Goal: Use online tool/utility: Utilize a website feature to perform a specific function

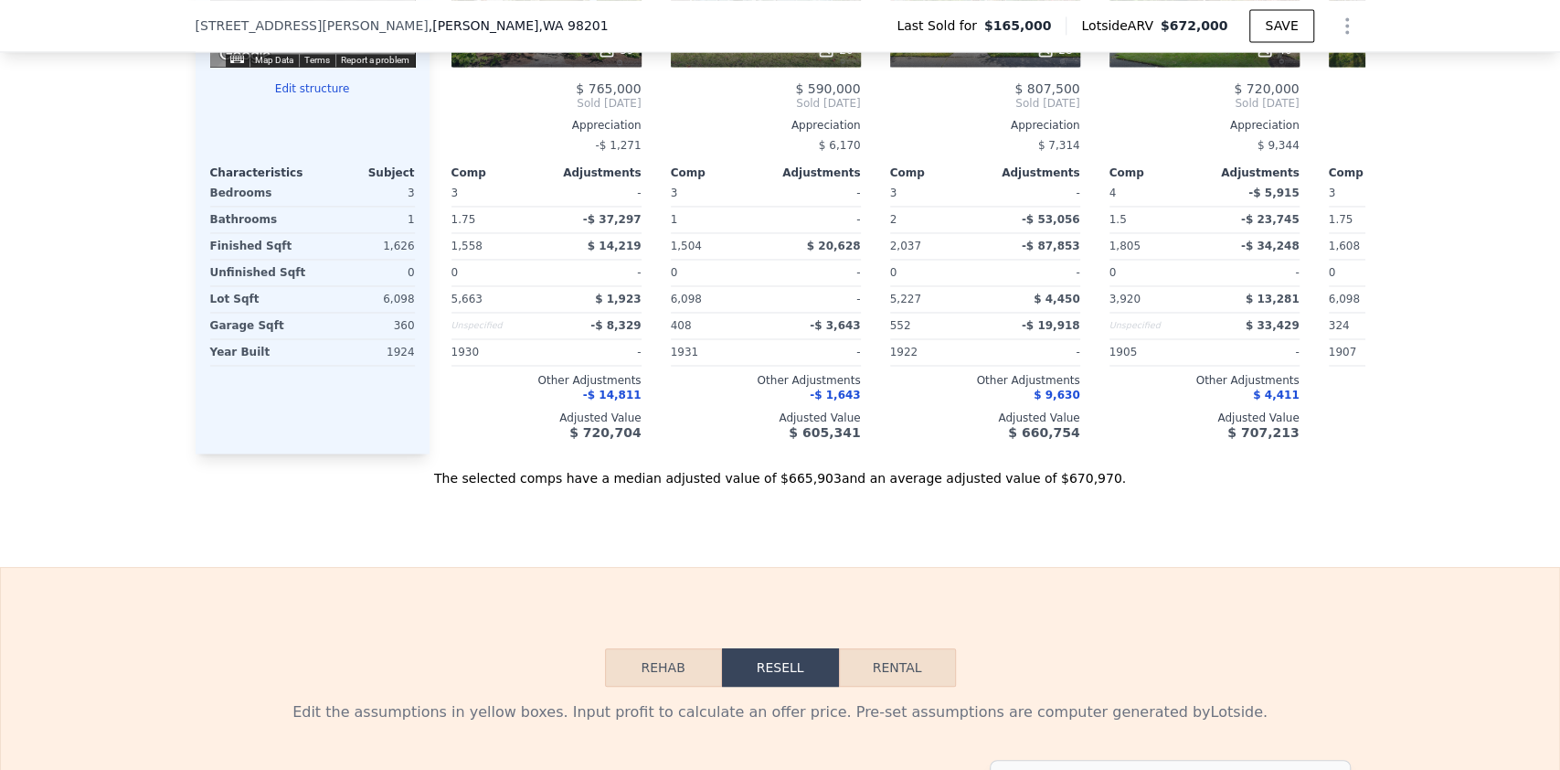
scroll to position [2187, 0]
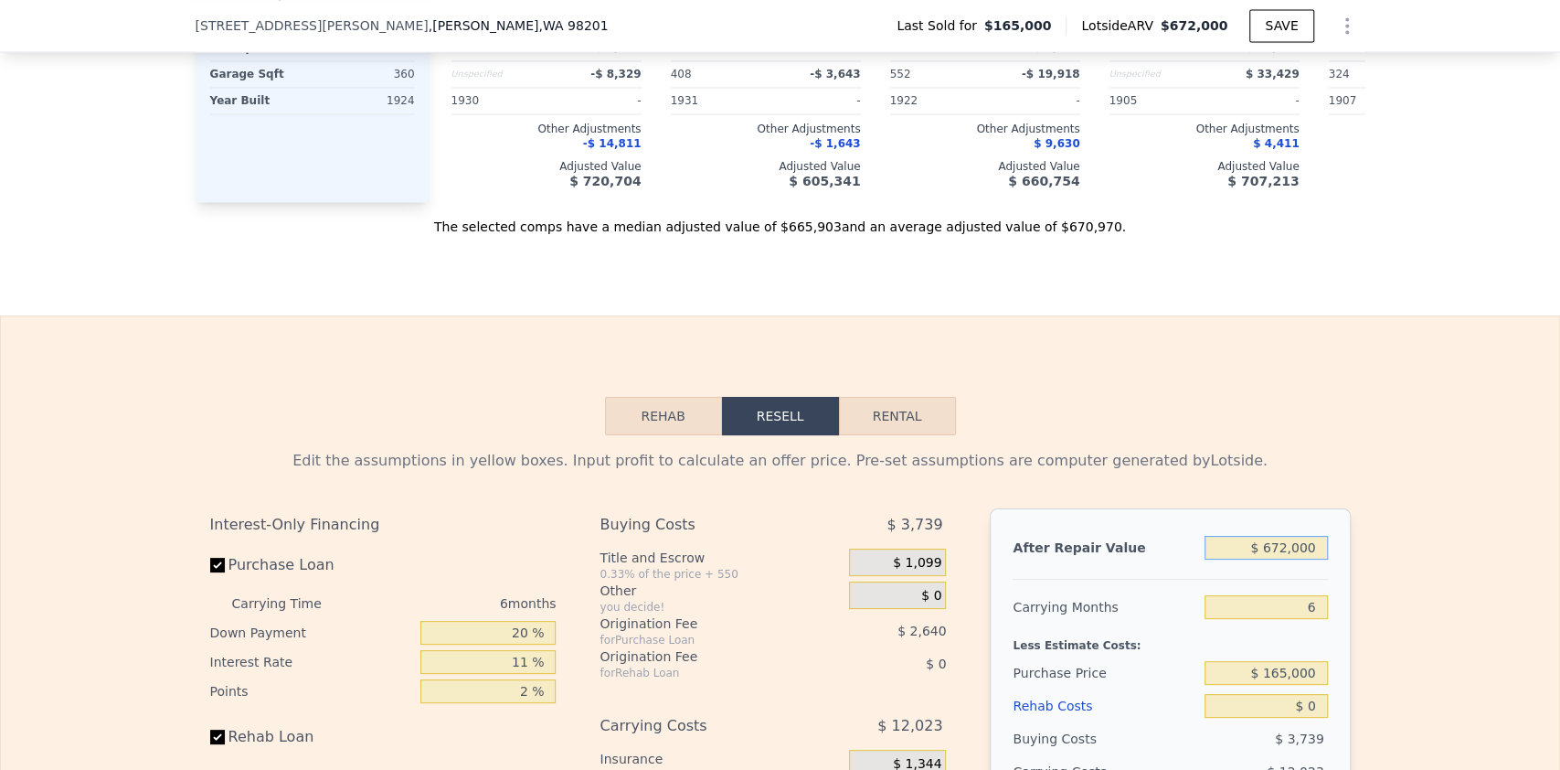
drag, startPoint x: 1268, startPoint y: 566, endPoint x: 1280, endPoint y: 561, distance: 12.7
click at [1280, 559] on input "$ 672,000" at bounding box center [1266, 548] width 122 height 24
type input "$ 650,000"
type input "$ 422,497"
type input "$ 650,000"
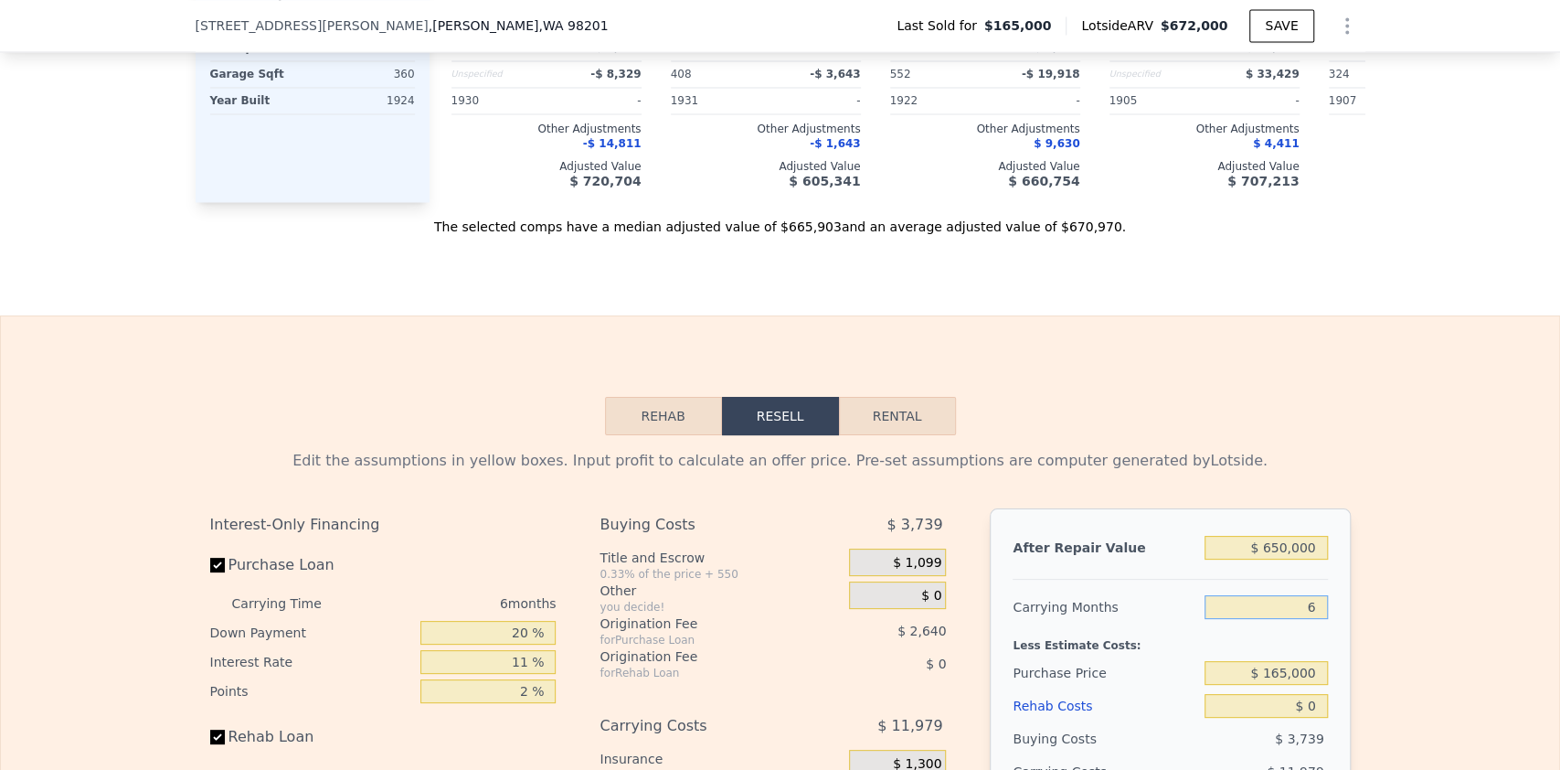
click at [1308, 619] on input "6" at bounding box center [1266, 607] width 122 height 24
type input "3"
type input "$ 428,487"
type input "3"
click at [1287, 685] on input "$ 165,000" at bounding box center [1266, 673] width 122 height 24
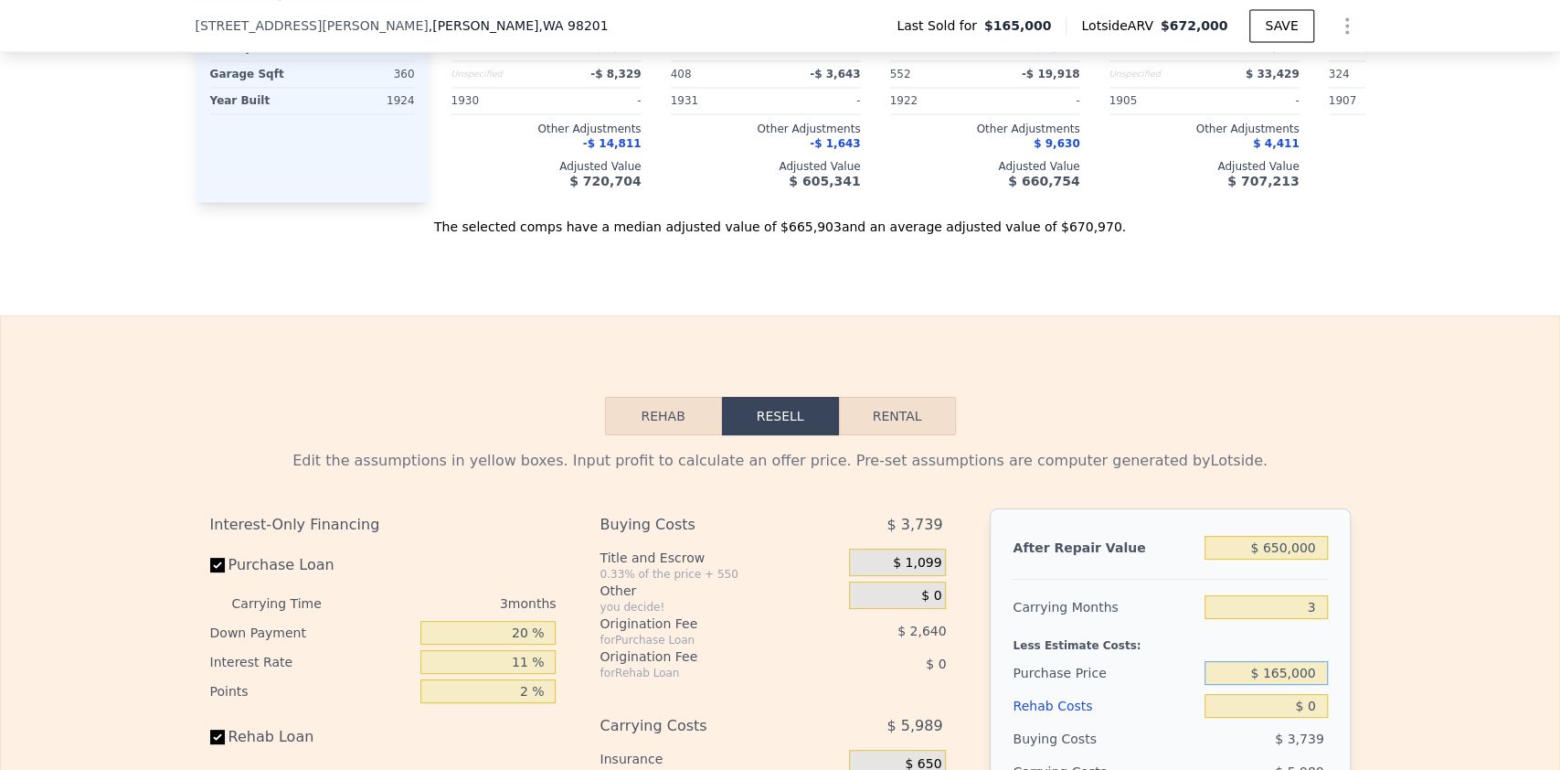
click at [1287, 685] on input "$ 165,000" at bounding box center [1266, 673] width 122 height 24
type input "$ 410,000"
click at [1303, 718] on input "$ 0" at bounding box center [1266, 706] width 122 height 24
click at [1300, 718] on input "$ 0" at bounding box center [1266, 706] width 122 height 24
type input "$ 173,360"
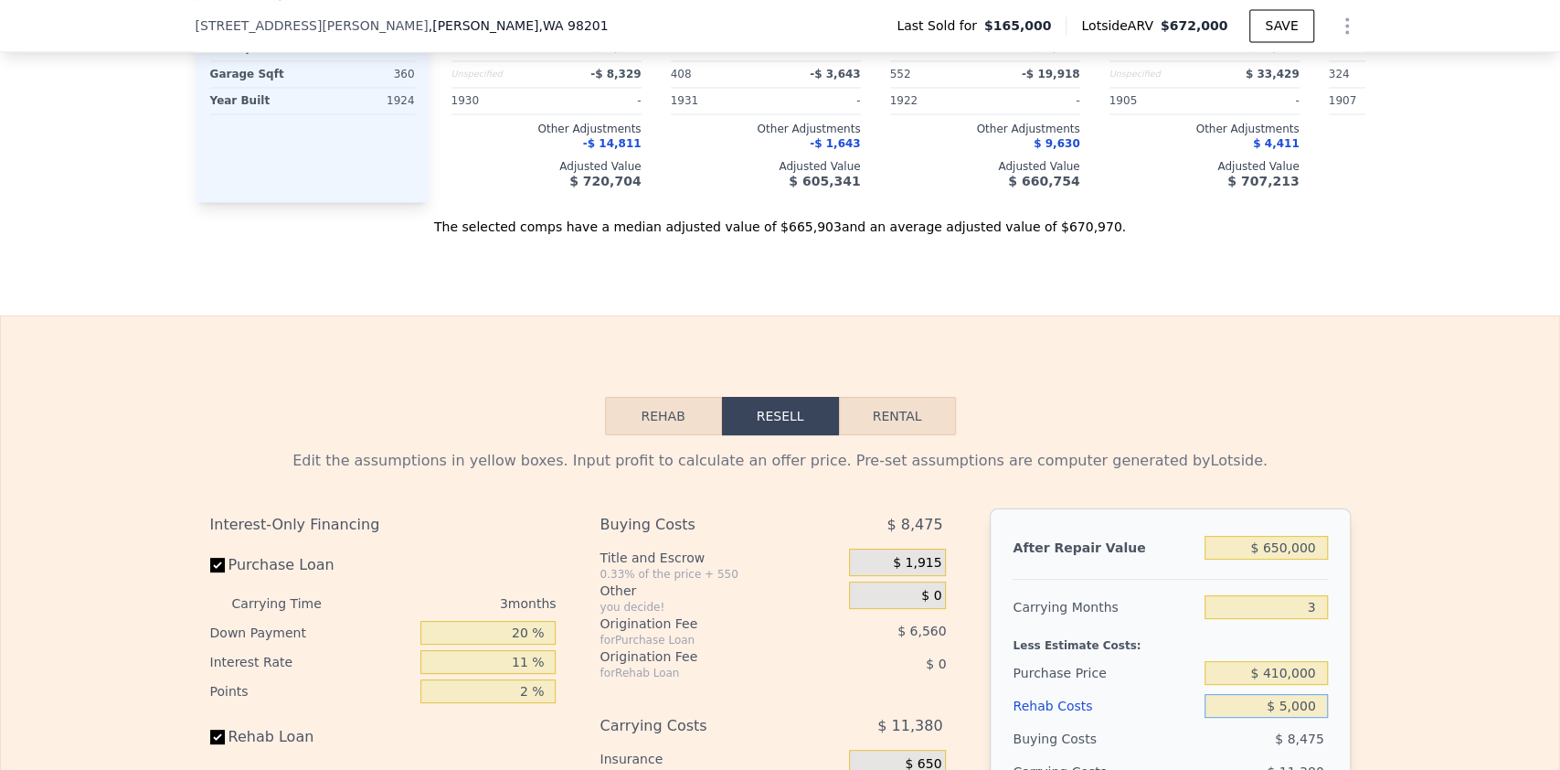
type input "$ 50,000"
click at [1302, 718] on input "$ 50,000" at bounding box center [1266, 706] width 122 height 24
type input "$ 121,459"
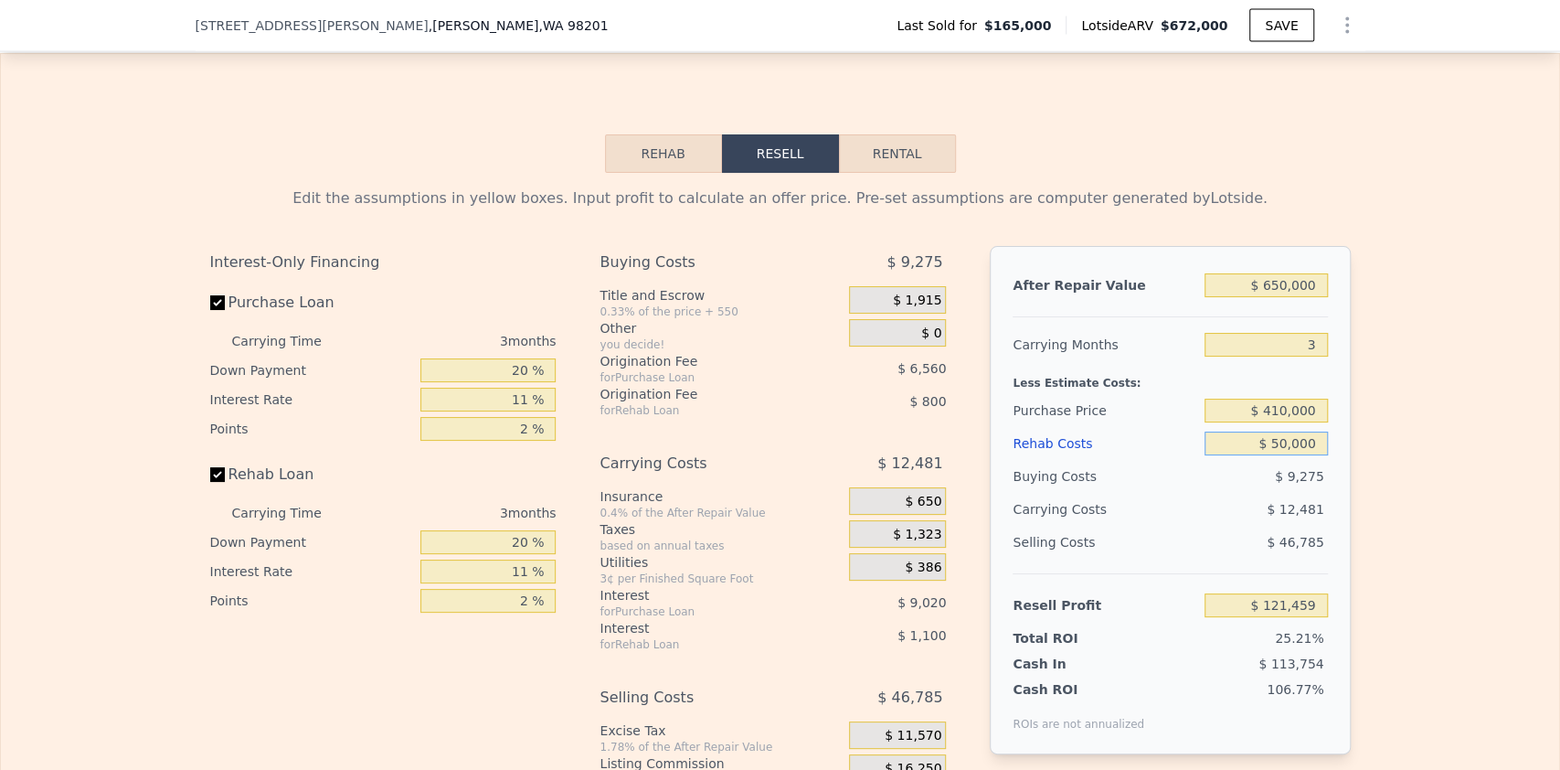
scroll to position [2552, 0]
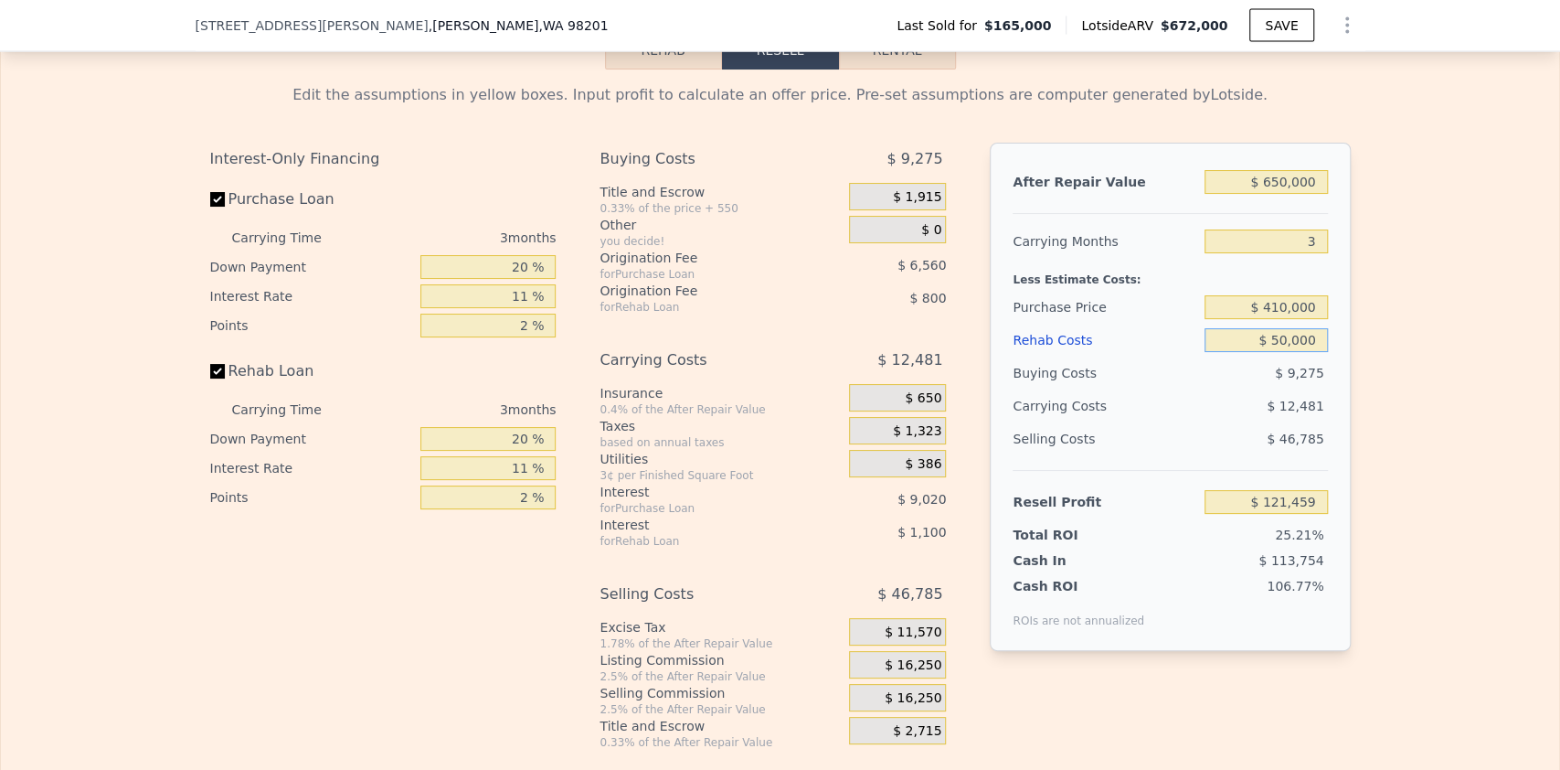
type input "$ 50,000"
click at [1350, 508] on div "Edit the assumptions in yellow boxes. Input profit to calculate an offer price.…" at bounding box center [781, 409] width 1170 height 680
click at [514, 279] on input "20 %" at bounding box center [487, 267] width 135 height 24
type input "0 %"
type input "$ 117,566"
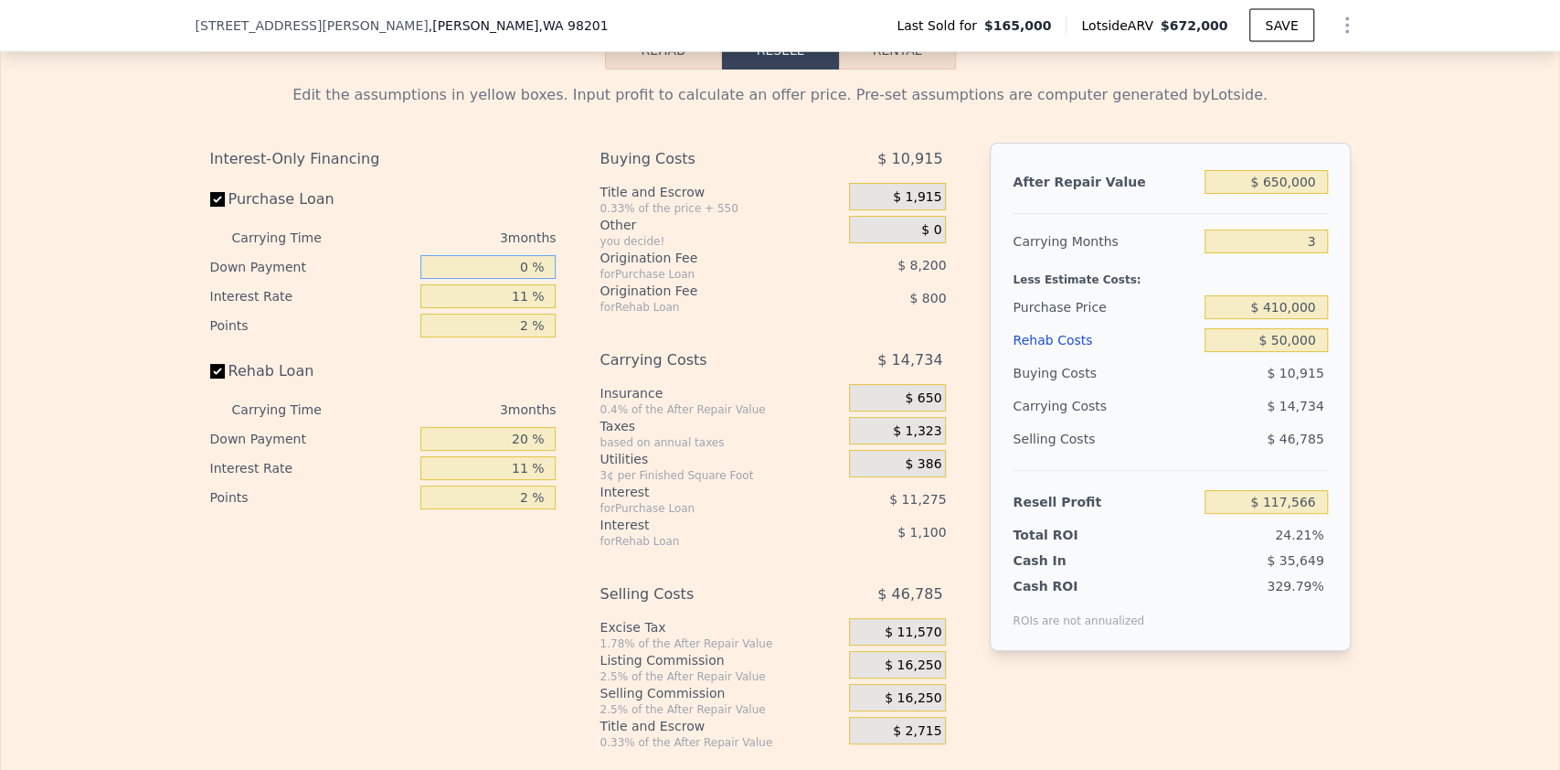
type input "0 %"
click at [519, 308] on input "11 %" at bounding box center [487, 296] width 135 height 24
type input "10.5 %"
click at [505, 337] on input "2 %" at bounding box center [487, 326] width 135 height 24
type input "$ 118,079"
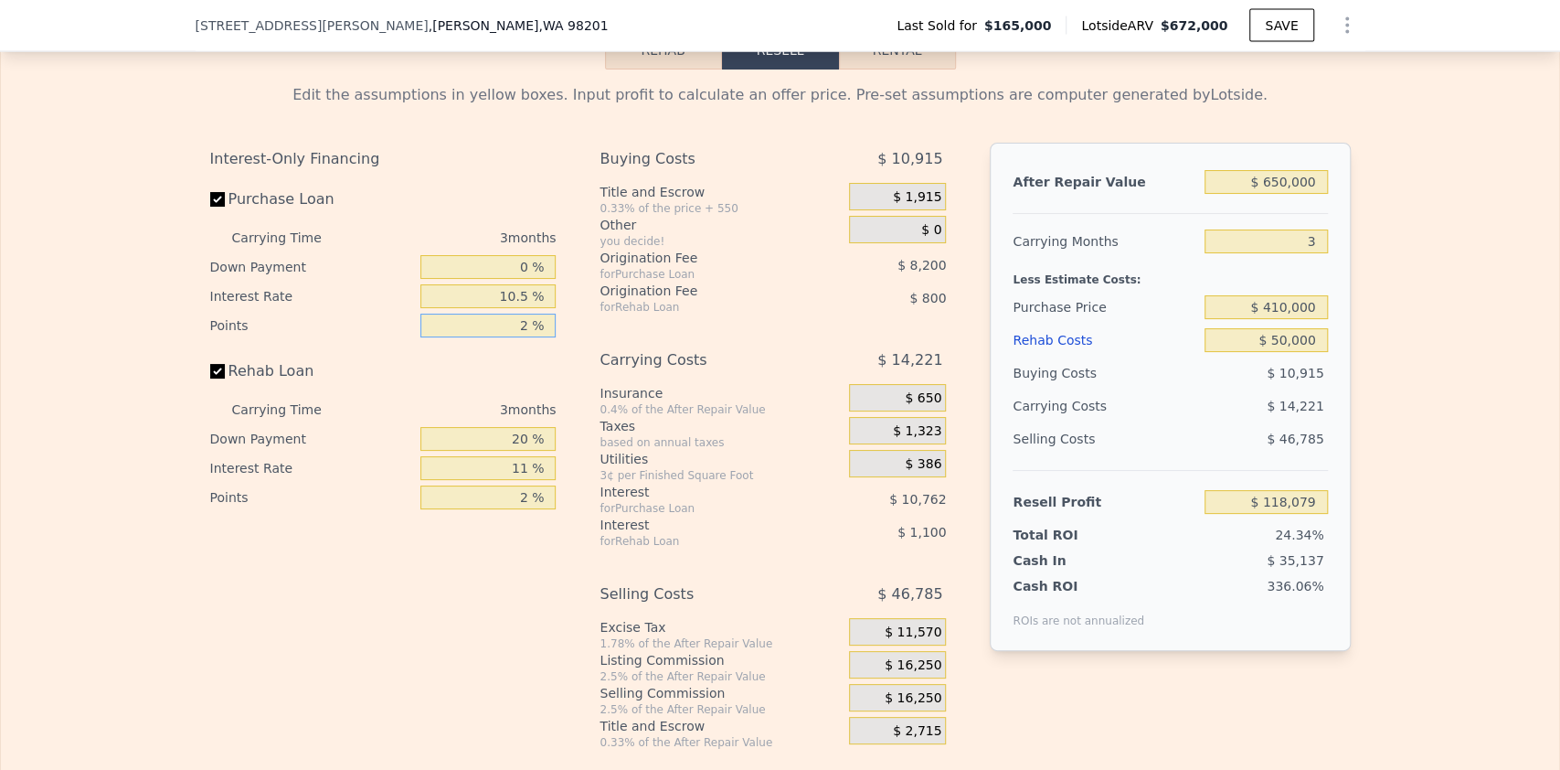
type input "1 %"
type input "$ 122,179"
type input "1 %"
click at [510, 451] on input "20 %" at bounding box center [487, 439] width 135 height 24
drag, startPoint x: 512, startPoint y: 446, endPoint x: 523, endPoint y: 450, distance: 11.6
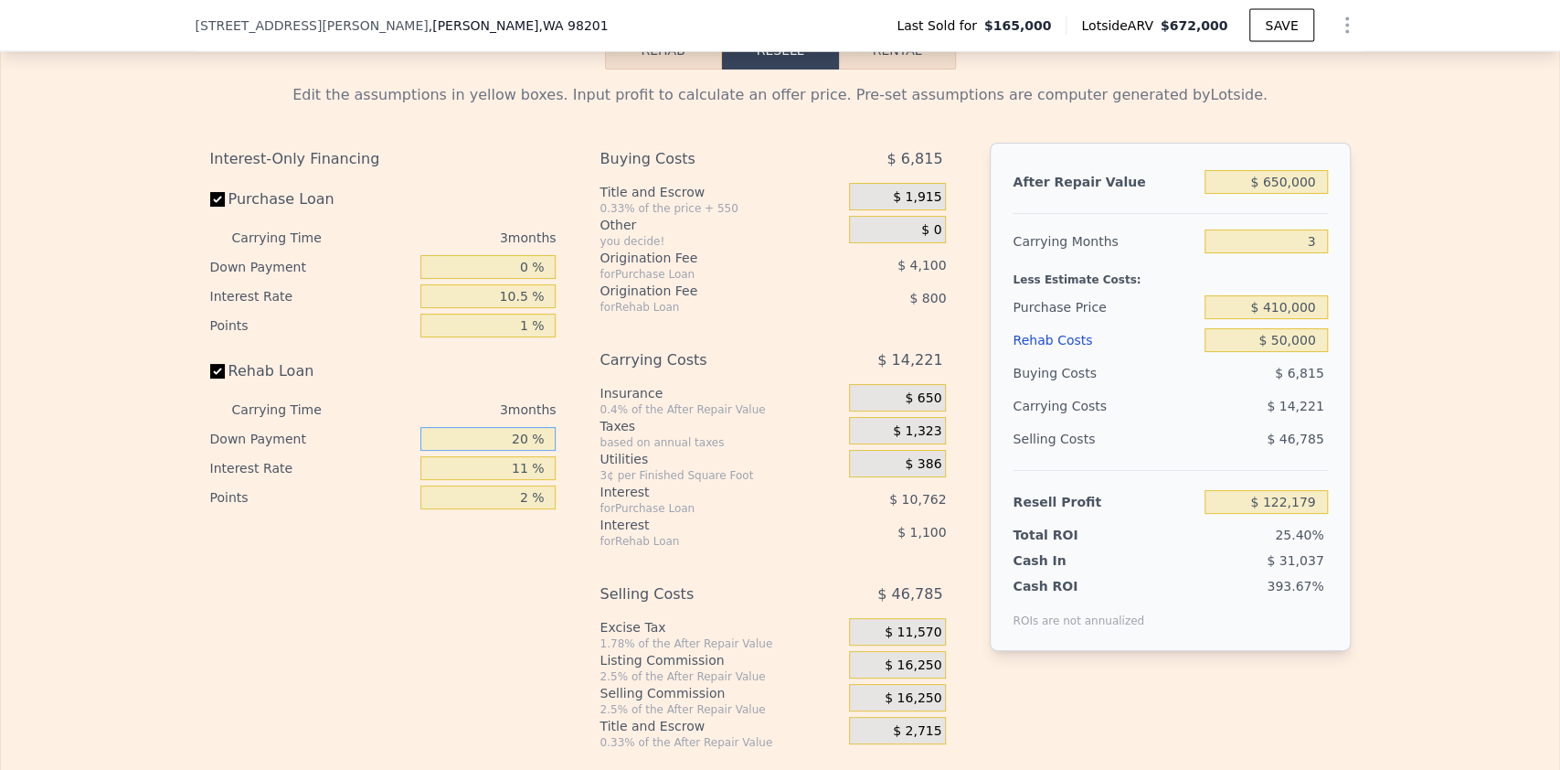
click at [515, 447] on input "20 %" at bounding box center [487, 439] width 135 height 24
type input "0 %"
type input "$ 121,706"
type input "0 %"
click at [519, 479] on input "11 %" at bounding box center [487, 468] width 135 height 24
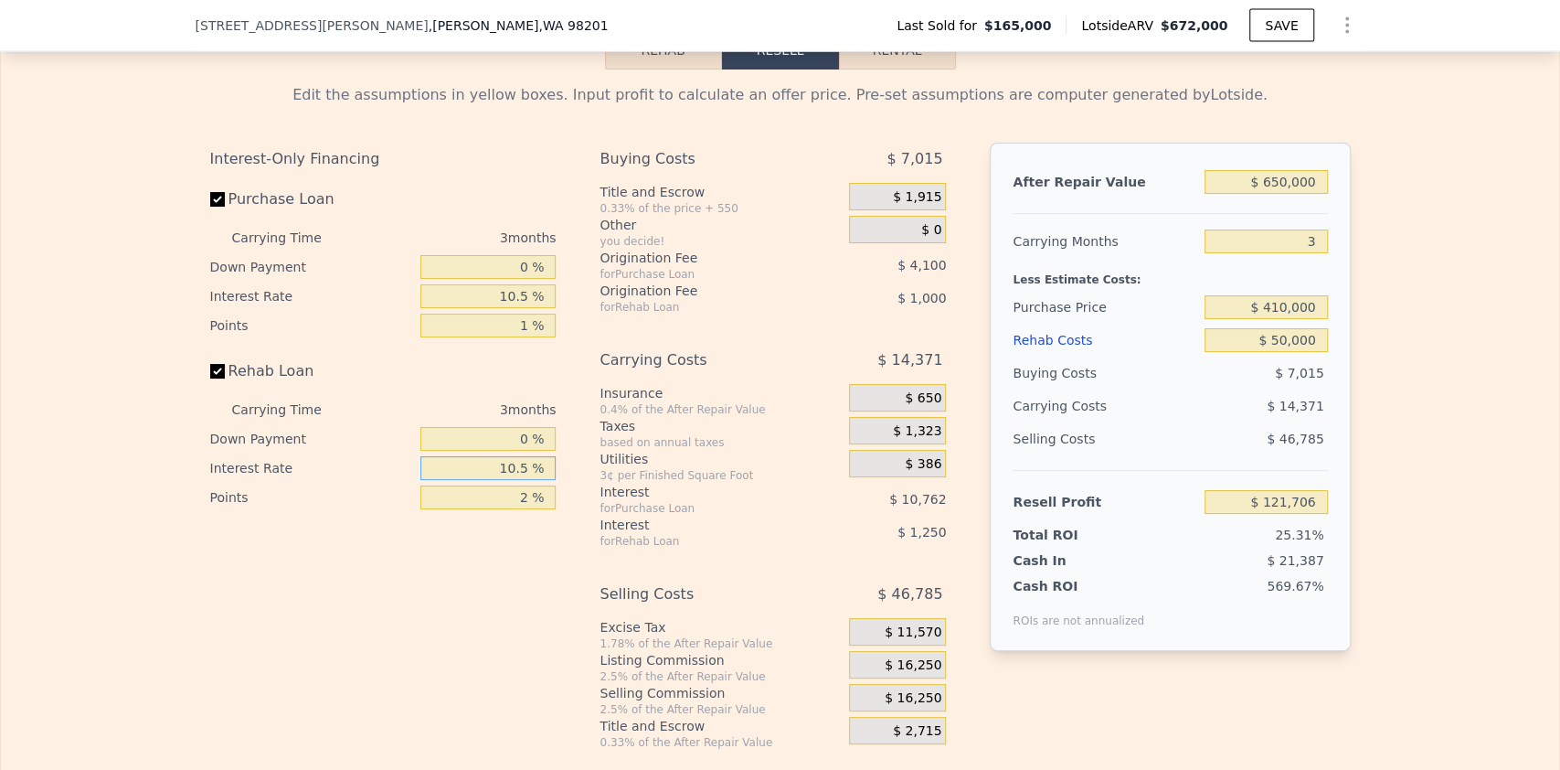
type input "10.5 %"
click at [514, 509] on input "2 %" at bounding box center [487, 497] width 135 height 24
type input "$ 121,769"
drag, startPoint x: 523, startPoint y: 514, endPoint x: 514, endPoint y: 510, distance: 9.8
click at [514, 509] on input "2 %" at bounding box center [487, 497] width 135 height 24
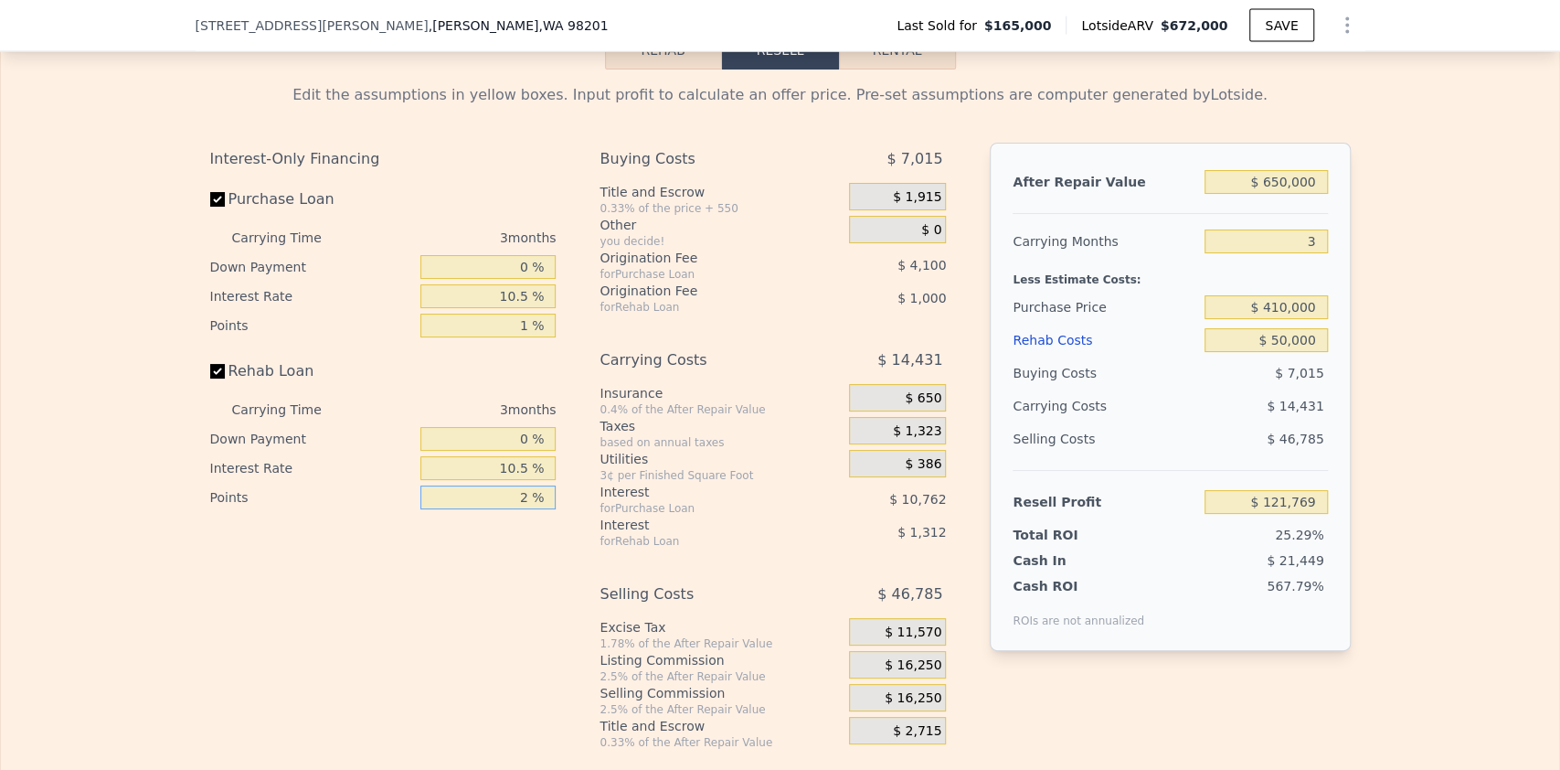
type input "1 %"
type input "$ 122,269"
type input "1 %"
click at [570, 500] on div "Interest-Only Financing Purchase Loan Carrying Time 3 months Down Payment 0 % I…" at bounding box center [780, 446] width 1141 height 607
click at [1390, 523] on div "Edit the assumptions in yellow boxes. Input profit to calculate an offer price.…" at bounding box center [780, 409] width 1559 height 680
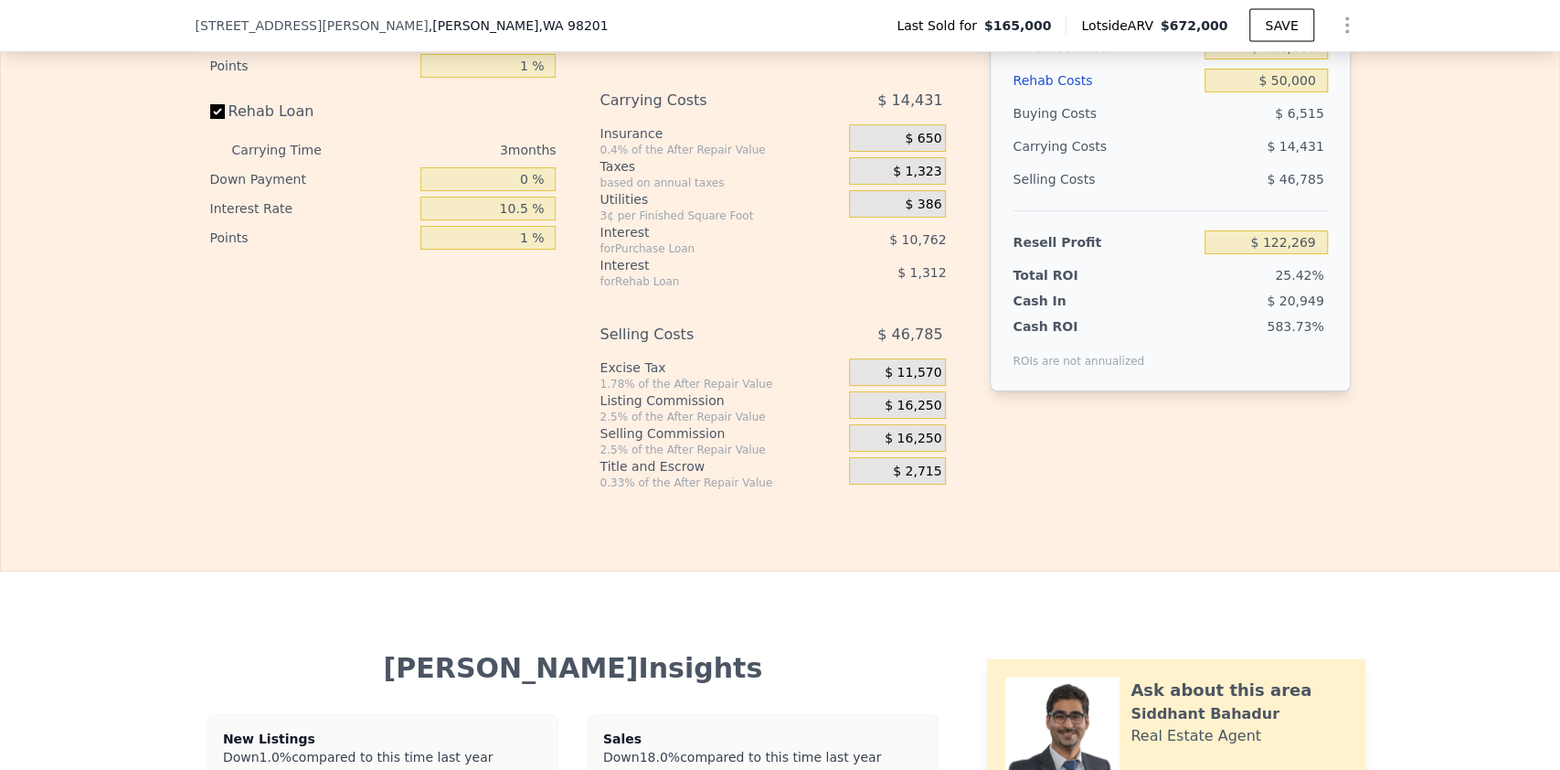
scroll to position [2675, 0]
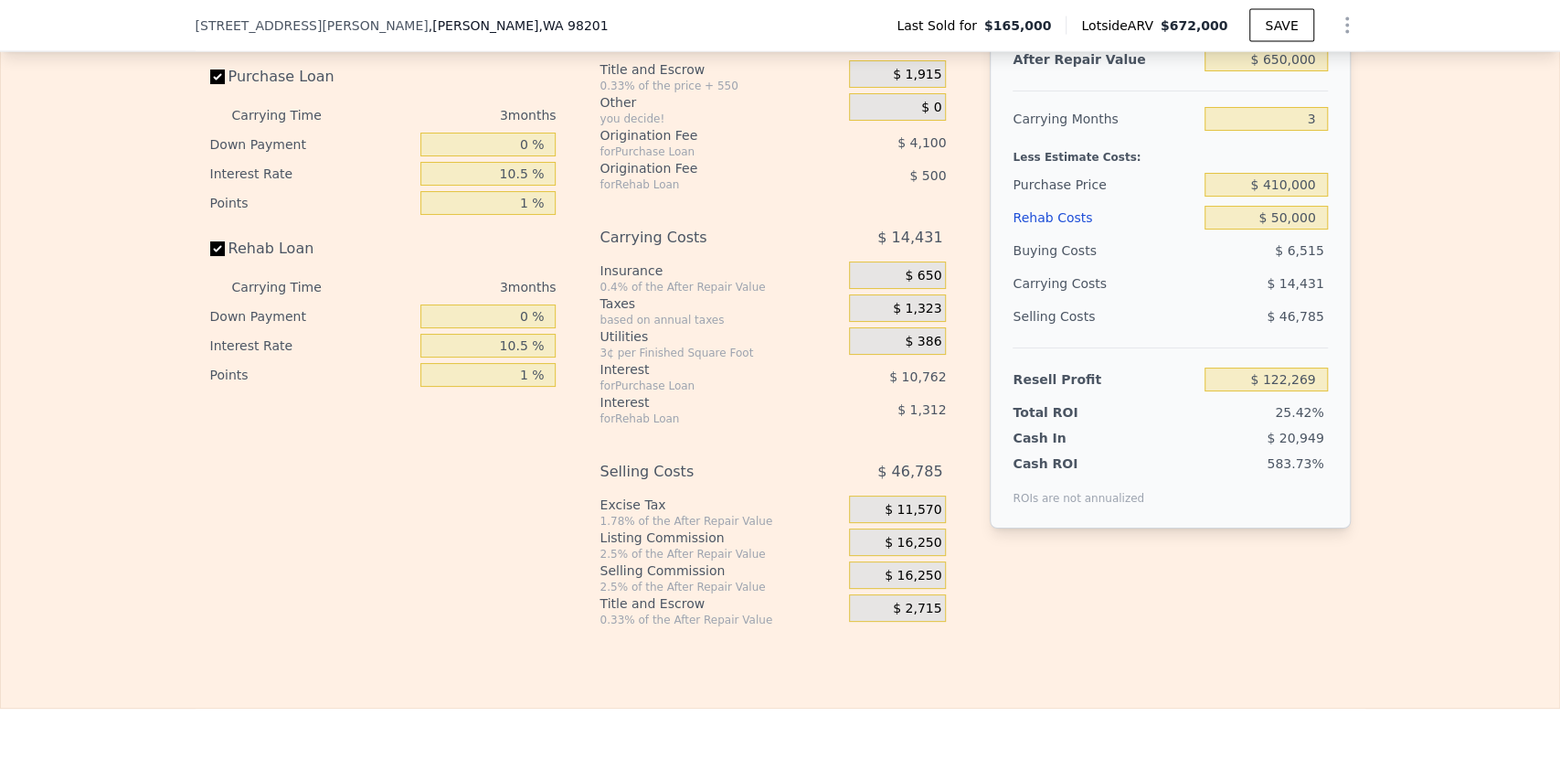
click at [908, 584] on span "$ 16,250" at bounding box center [913, 576] width 57 height 16
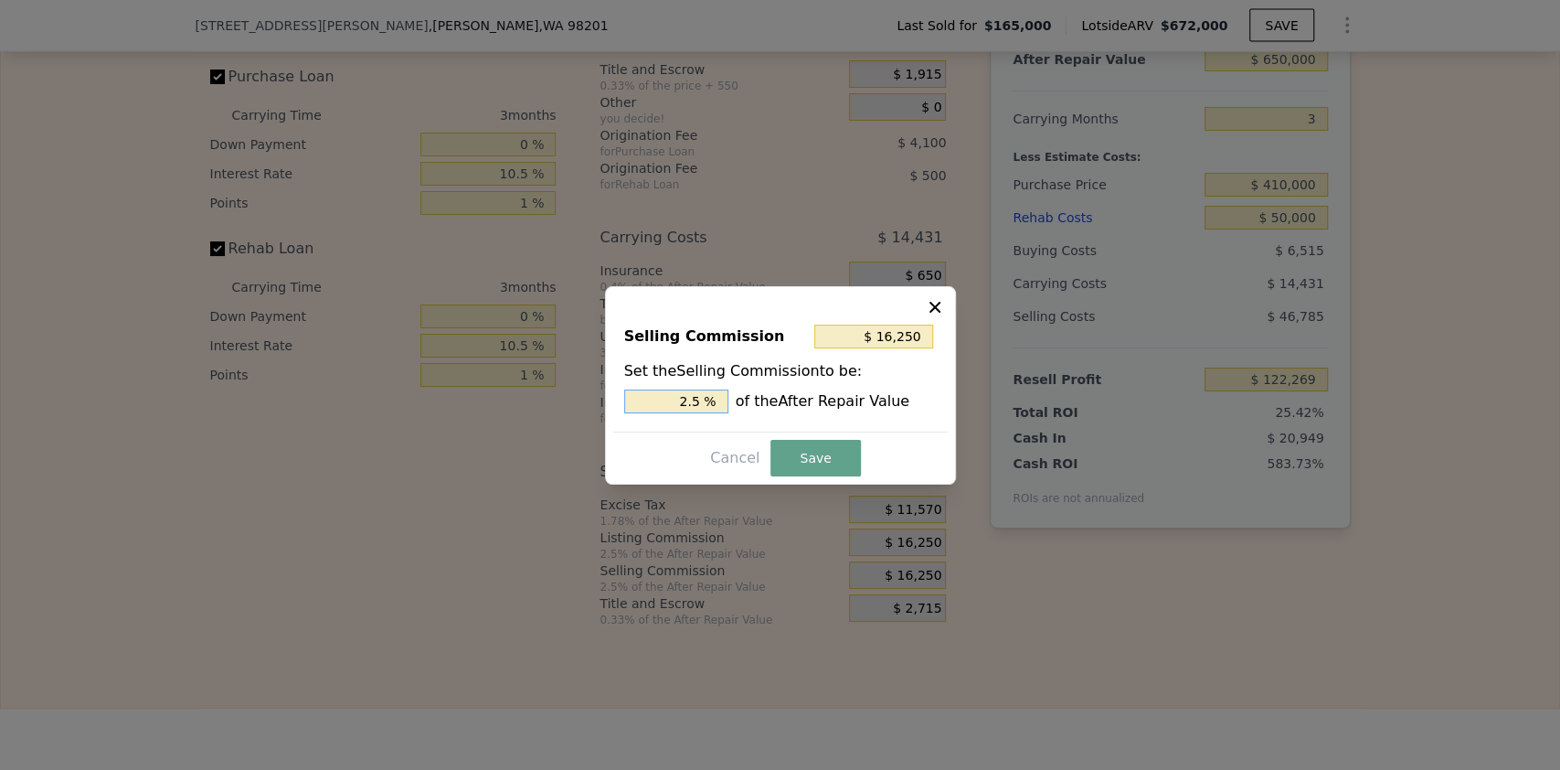
click at [690, 393] on input "2.5 %" at bounding box center [676, 401] width 104 height 24
type input "$ 22,750"
type input "3.5 %"
click at [819, 457] on button "Save" at bounding box center [816, 458] width 90 height 37
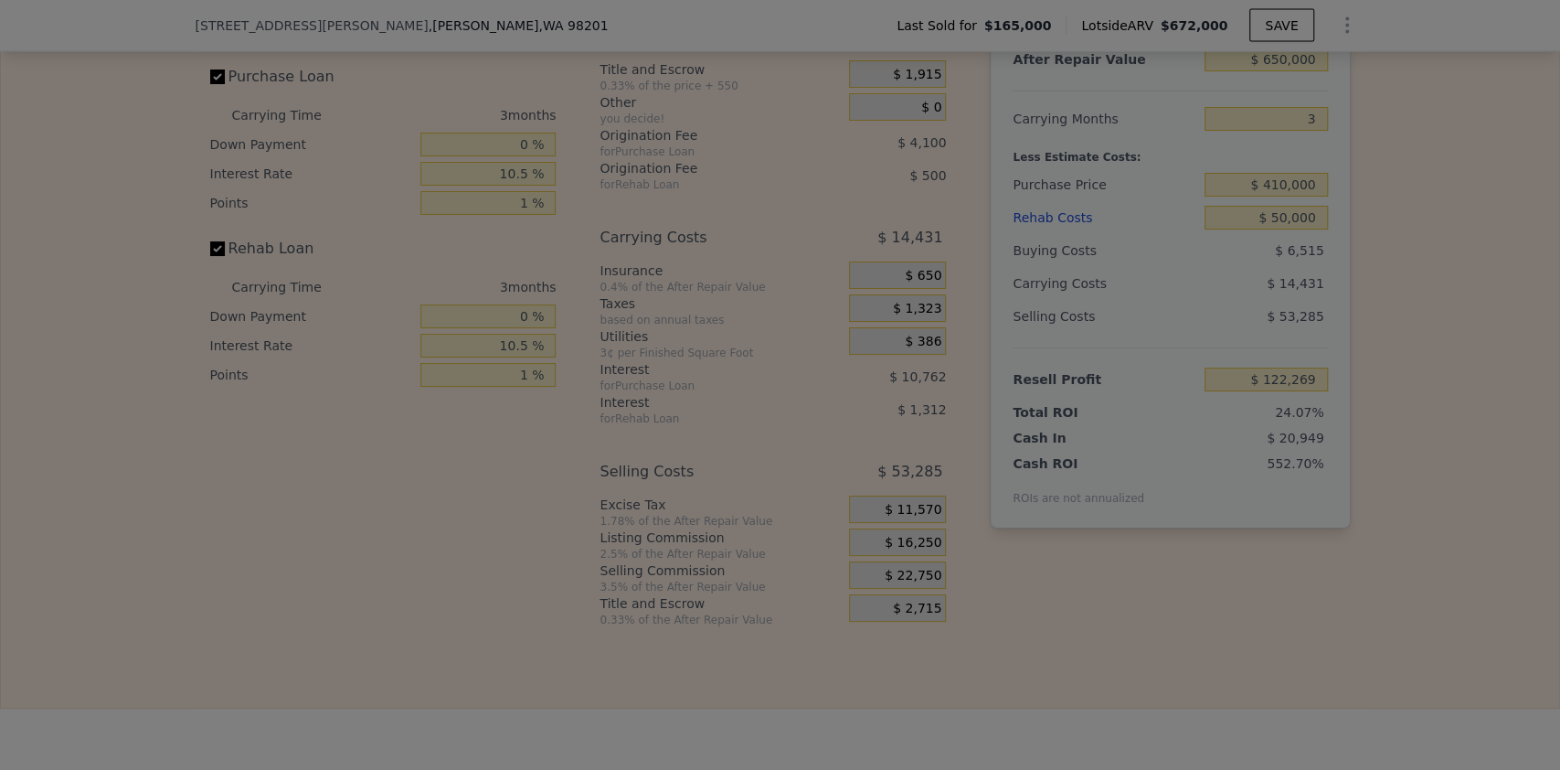
type input "$ 115,769"
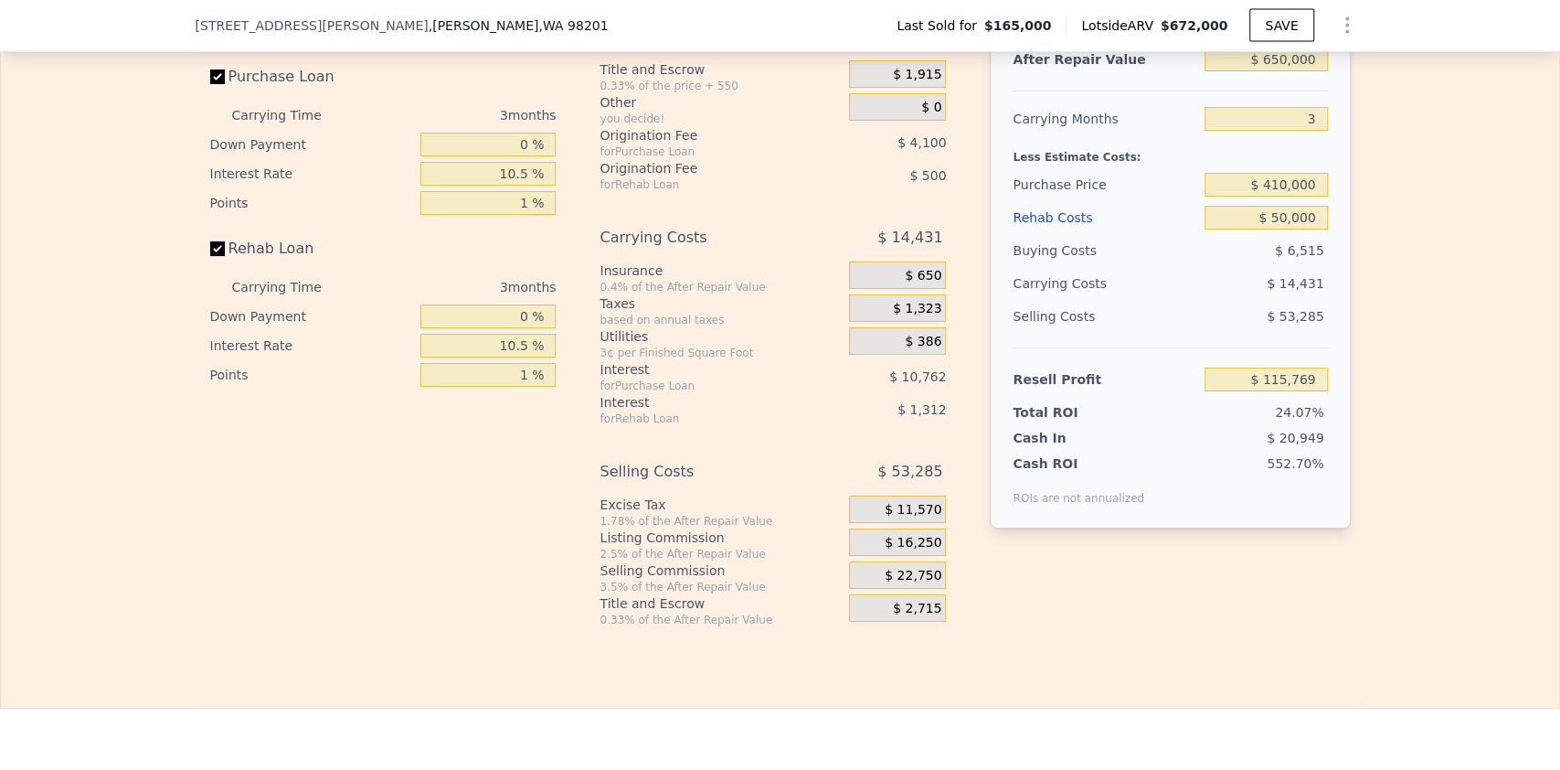
click at [1410, 260] on div "Edit the assumptions in yellow boxes. Input profit to calculate an offer price.…" at bounding box center [780, 287] width 1559 height 680
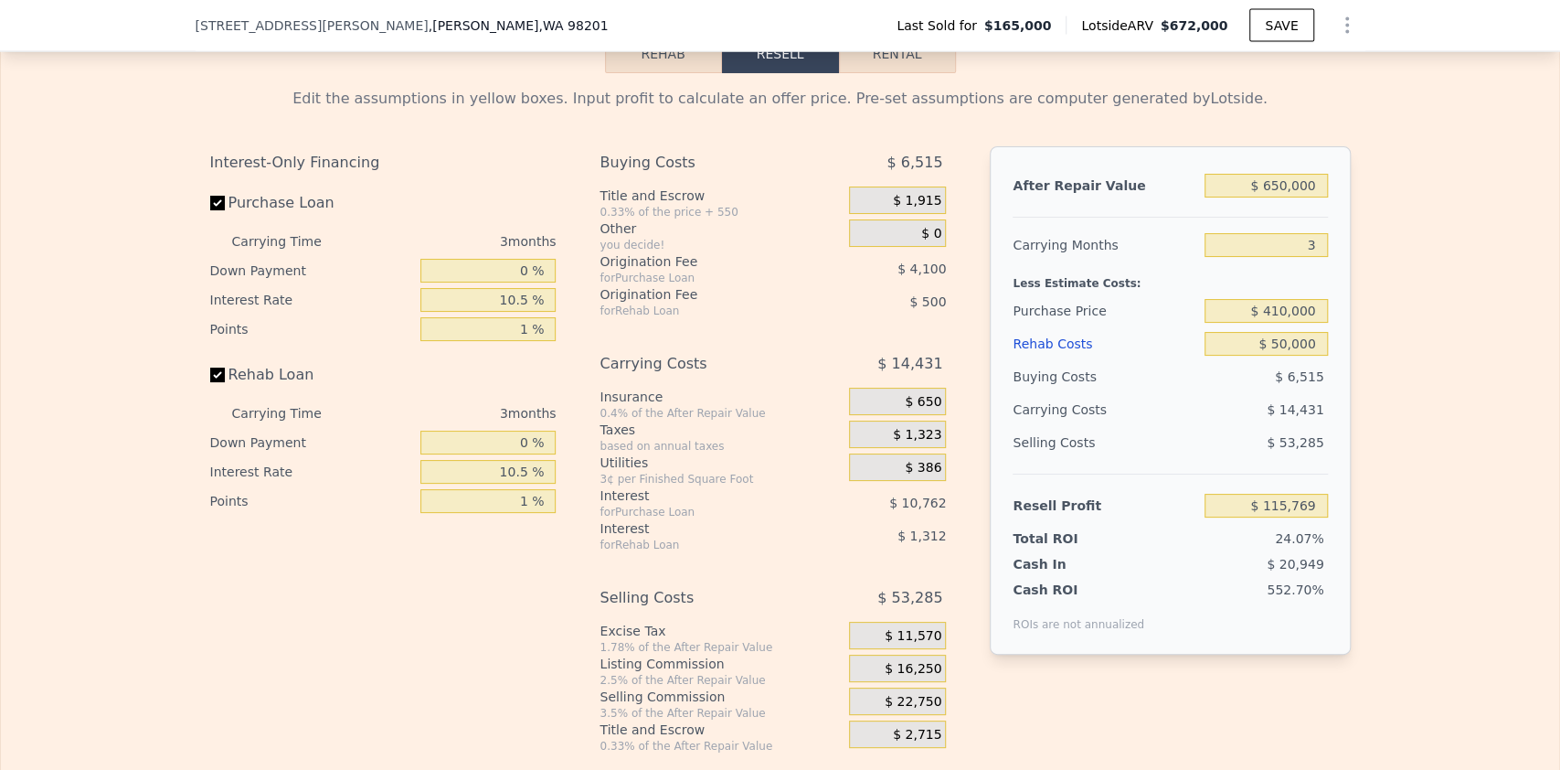
scroll to position [2552, 0]
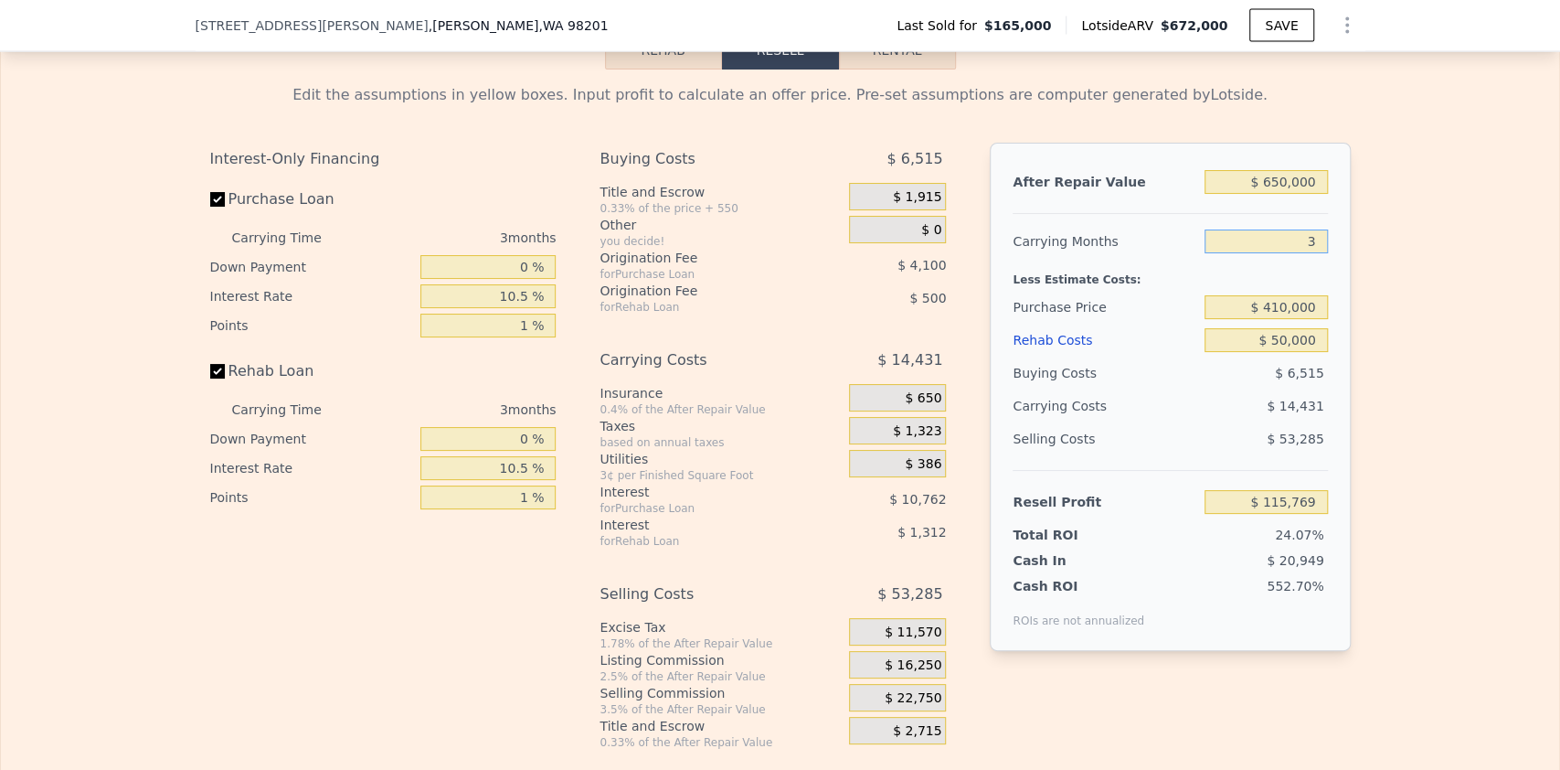
click at [1303, 251] on input "3" at bounding box center [1266, 241] width 122 height 24
type input "25"
type input "$ 9,938"
type input "2"
type input "$ 120,579"
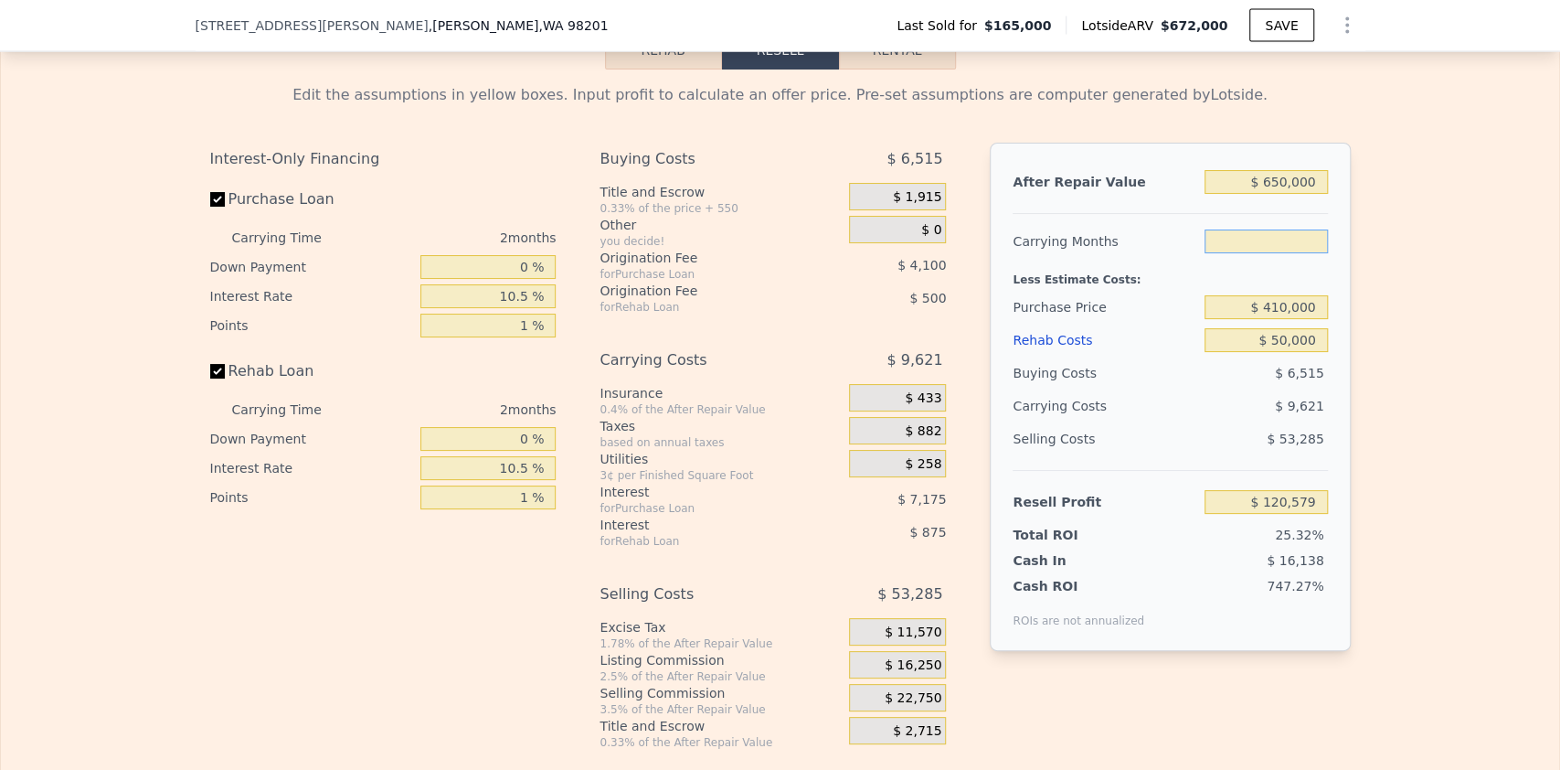
type input "3"
type input "$ 115,769"
click at [1350, 233] on div "Edit the assumptions in yellow boxes. Input profit to calculate an offer price.…" at bounding box center [781, 409] width 1170 height 680
click at [1269, 194] on input "$ 650,000" at bounding box center [1266, 182] width 122 height 24
type input "$ 750,000"
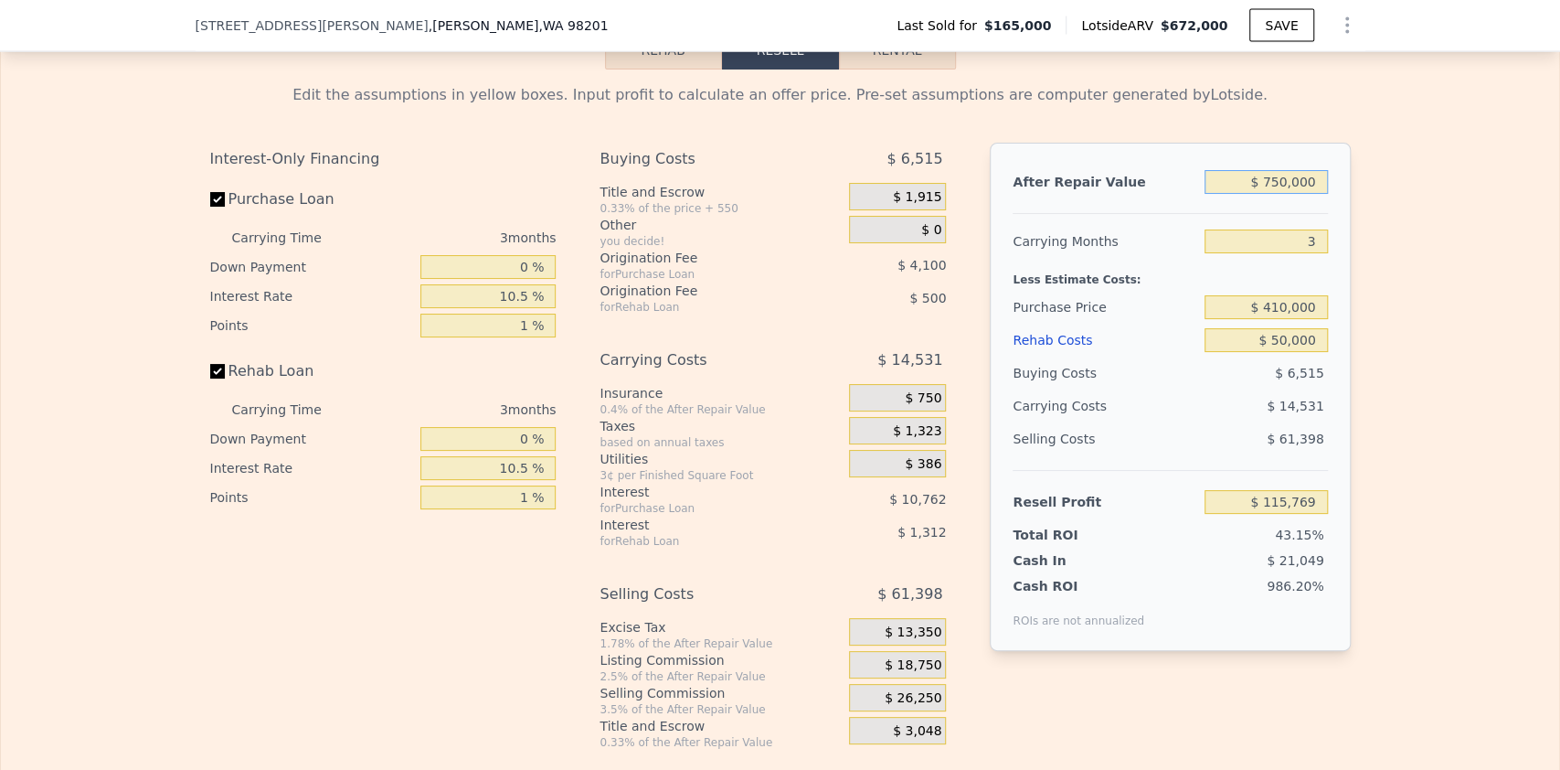
type input "$ 207,556"
drag, startPoint x: 1271, startPoint y: 193, endPoint x: 1281, endPoint y: 195, distance: 10.2
click at [1281, 194] on input "$ 750,000" at bounding box center [1266, 182] width 122 height 24
type input "$ 72,000"
type input "-$ 414,760"
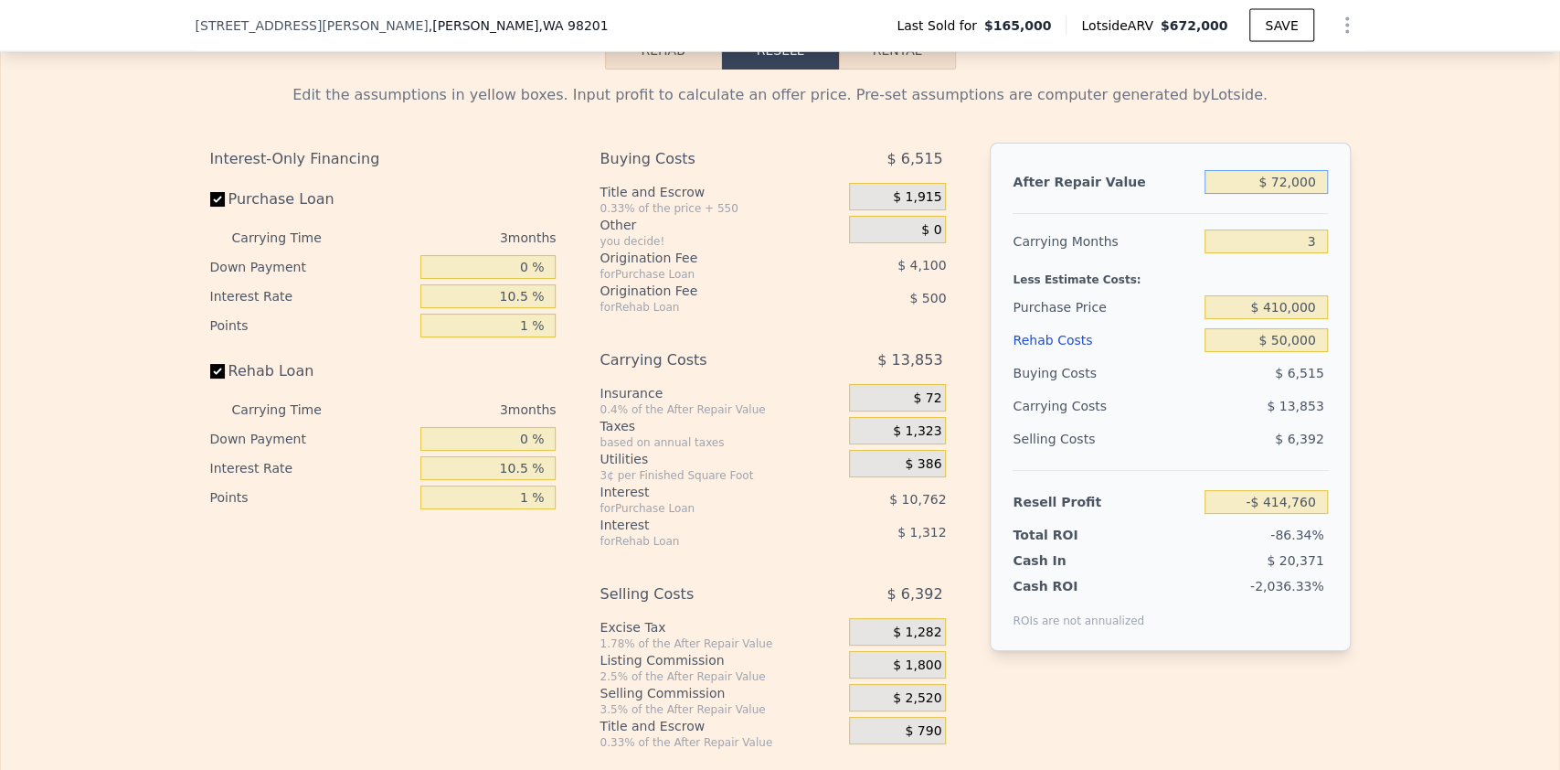
type input "$ 720,000"
type input "$ 180,020"
type input "$ 720,000"
click at [1367, 223] on div "Edit the assumptions in yellow boxes. Input profit to calculate an offer price.…" at bounding box center [780, 409] width 1559 height 680
click at [1273, 352] on input "$ 50,000" at bounding box center [1266, 340] width 122 height 24
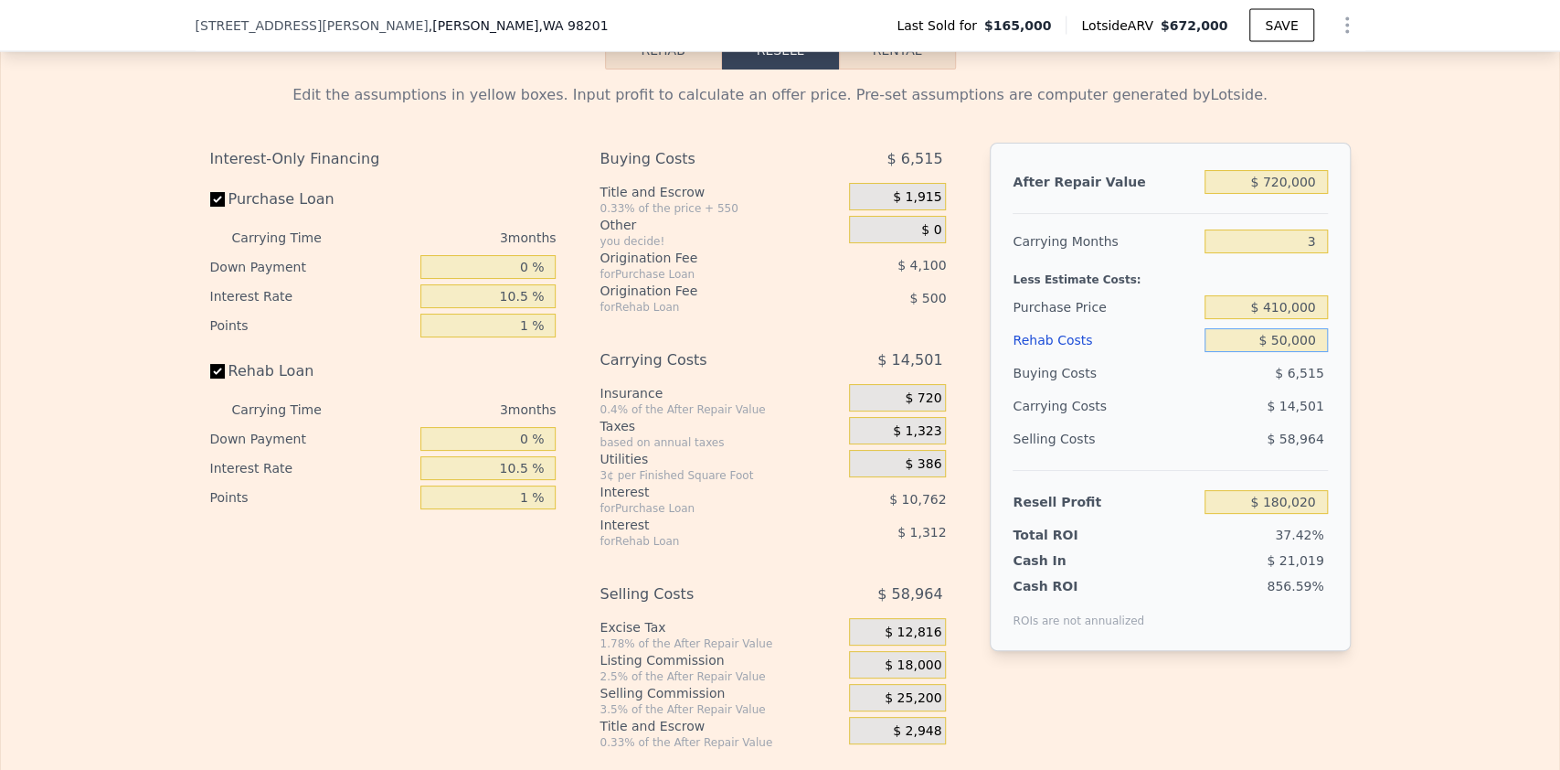
type input "$ 60,000"
type input "$ 169,656"
type input "$ 60,000"
click at [1360, 341] on div "Edit the assumptions in yellow boxes. Input profit to calculate an offer price.…" at bounding box center [780, 409] width 1559 height 680
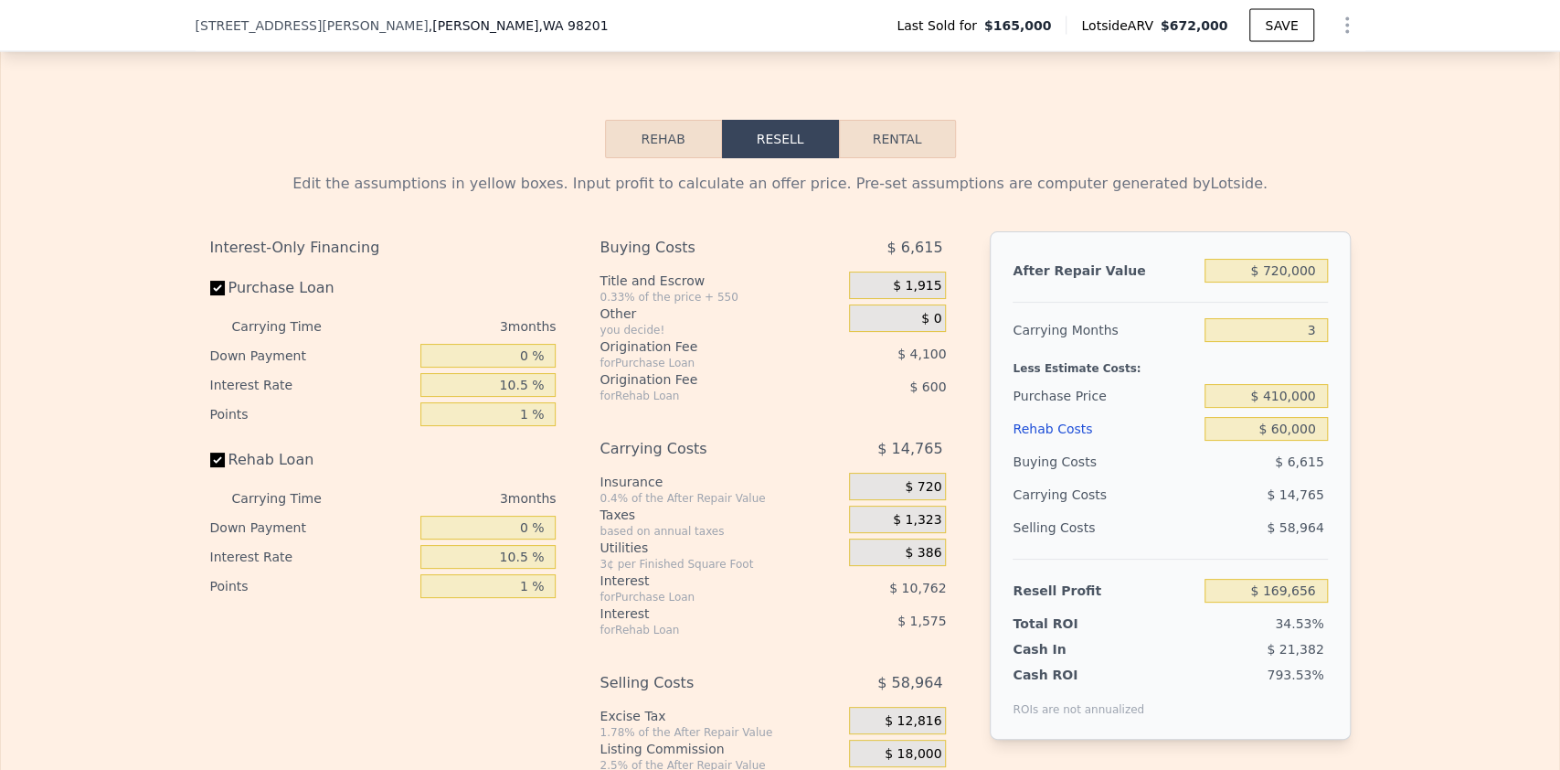
scroll to position [2431, 0]
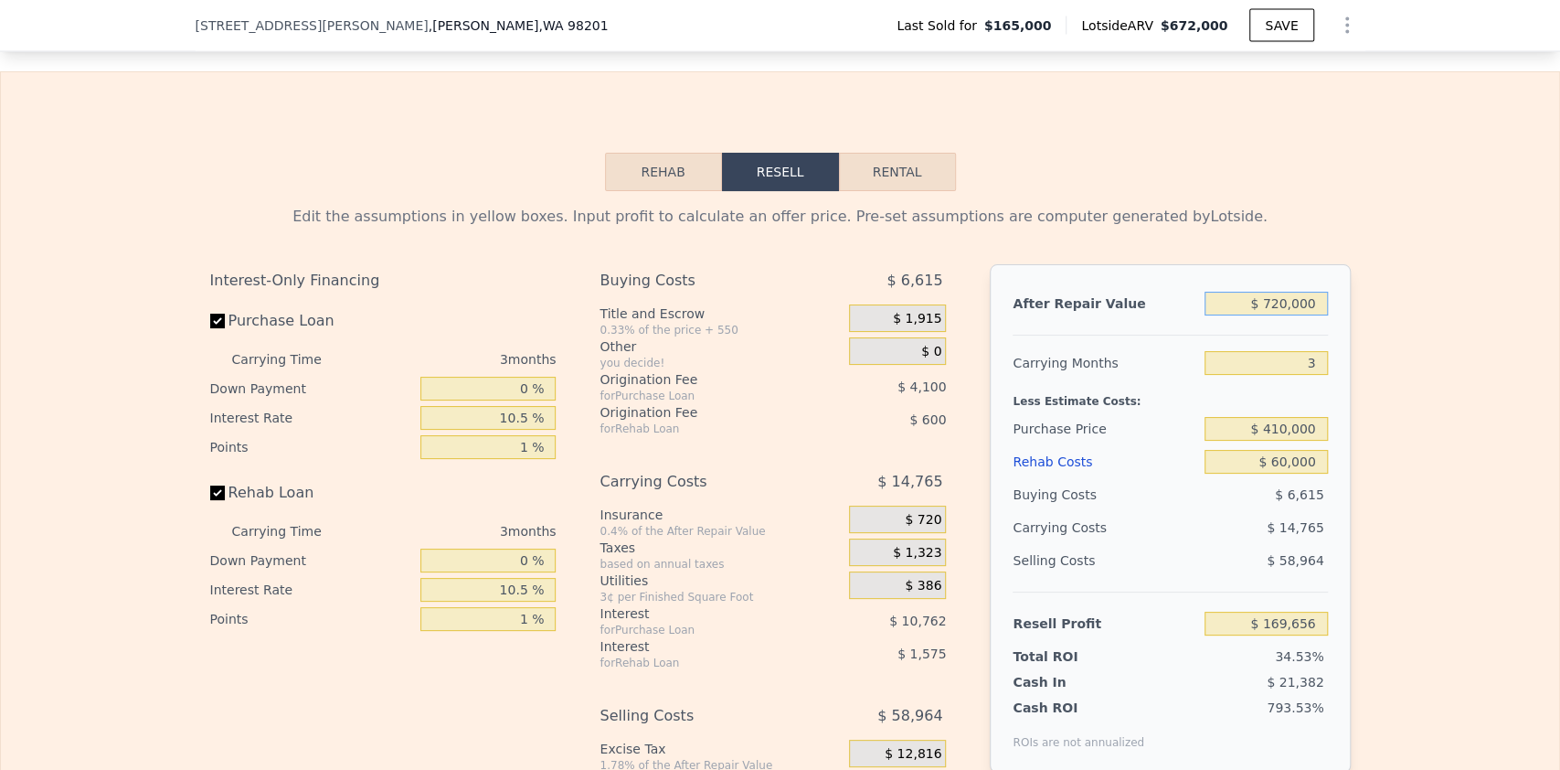
click at [1272, 314] on input "$ 720,000" at bounding box center [1266, 304] width 122 height 24
type input "$ 700,000"
type input "$ 151,299"
click at [1407, 325] on div "Edit the assumptions in yellow boxes. Input profit to calculate an offer price.…" at bounding box center [780, 531] width 1559 height 680
click at [1275, 315] on input "$ 700,000" at bounding box center [1266, 304] width 122 height 24
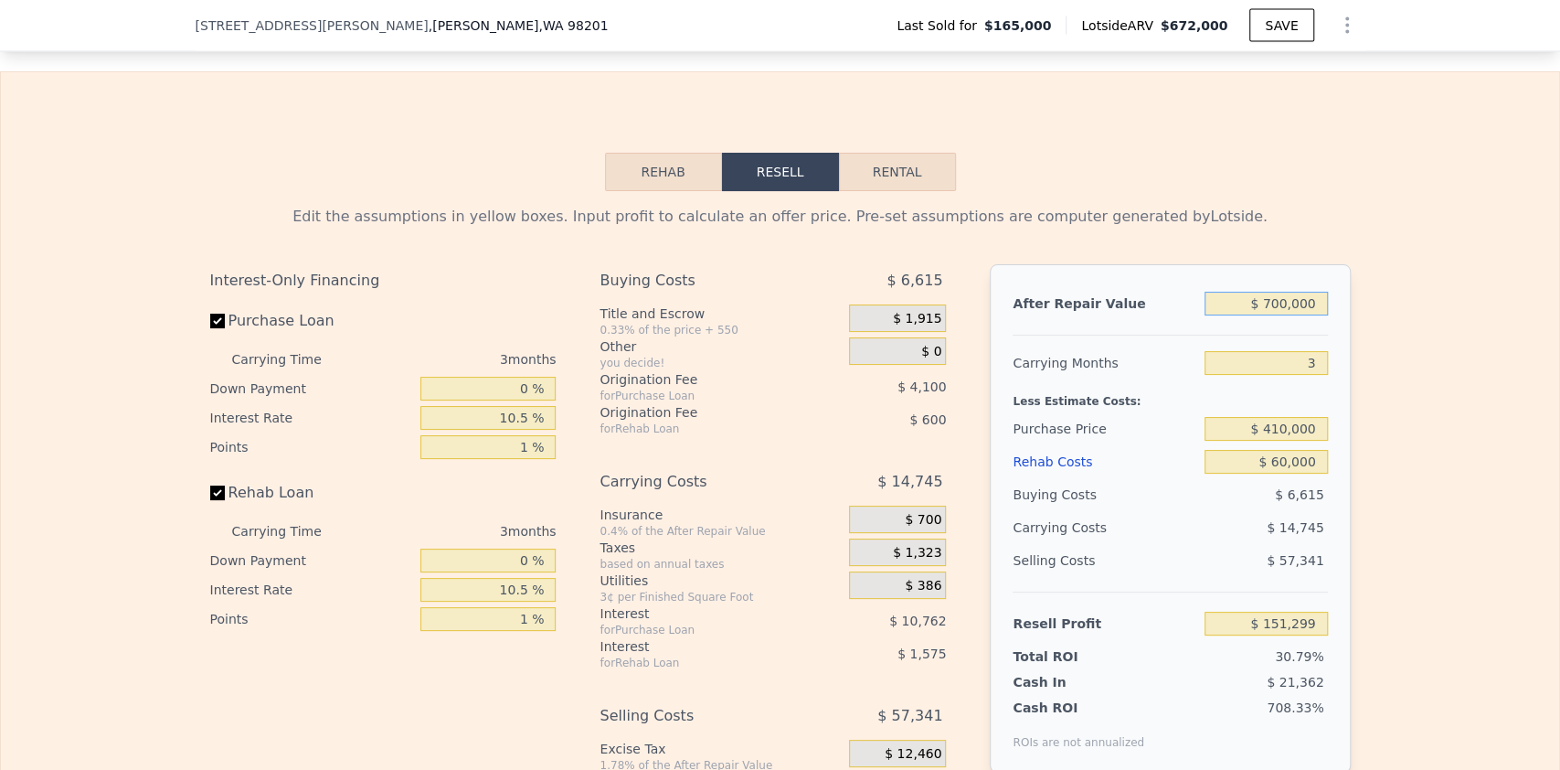
type input "$ 720,000"
type input "$ 169,656"
type input "$ 720,000"
click at [1337, 280] on div "After Repair Value $ 720,000 Carrying Months 3 Less Estimate Costs: Purchase Pr…" at bounding box center [1170, 518] width 360 height 508
drag, startPoint x: 1305, startPoint y: 365, endPoint x: 1296, endPoint y: 371, distance: 11.2
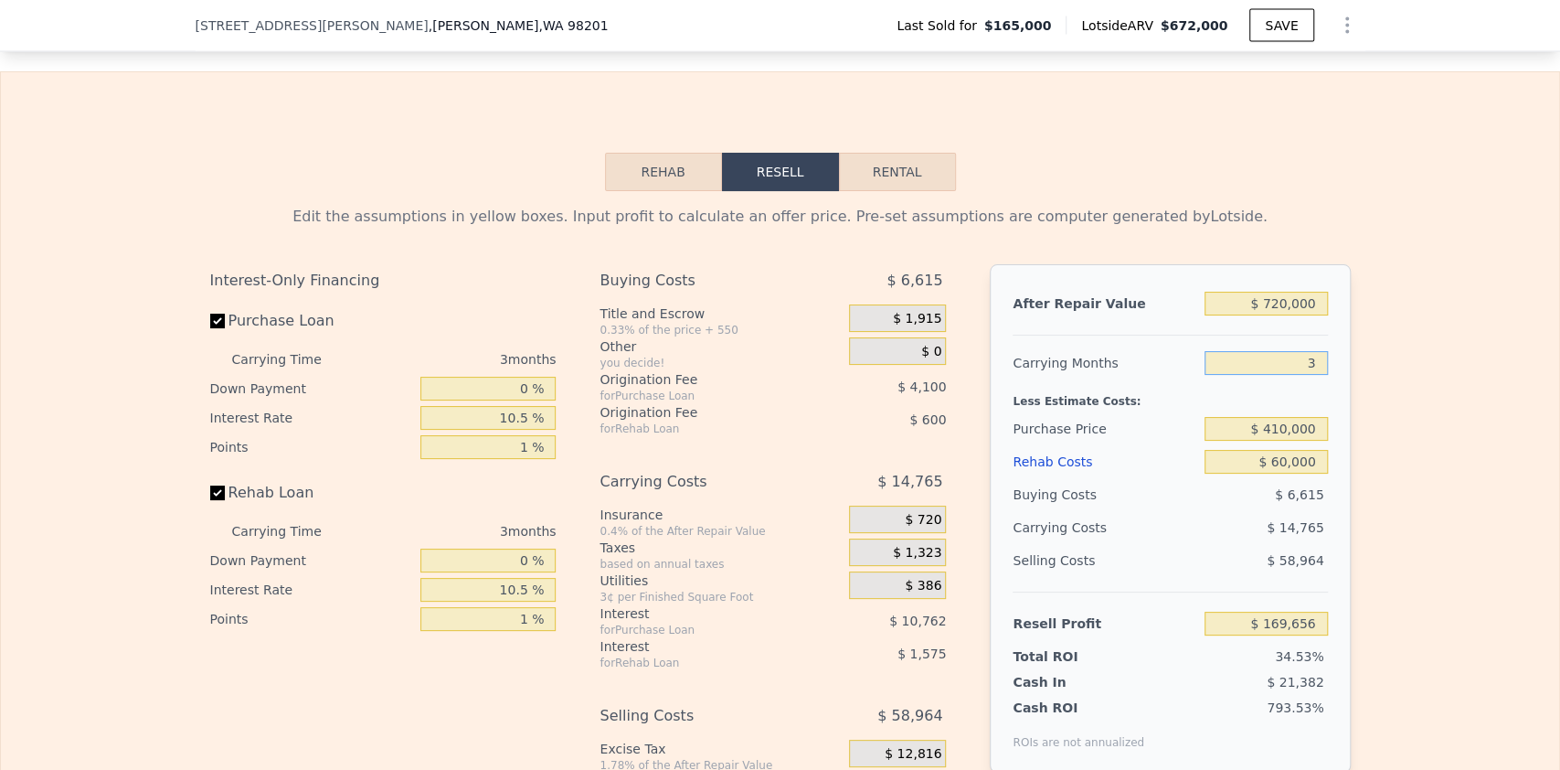
click at [1296, 371] on input "3" at bounding box center [1266, 363] width 122 height 24
type input "5"
type input "$ 159,812"
type input "5"
click at [1375, 363] on div "Edit the assumptions in yellow boxes. Input profit to calculate an offer price.…" at bounding box center [780, 531] width 1559 height 680
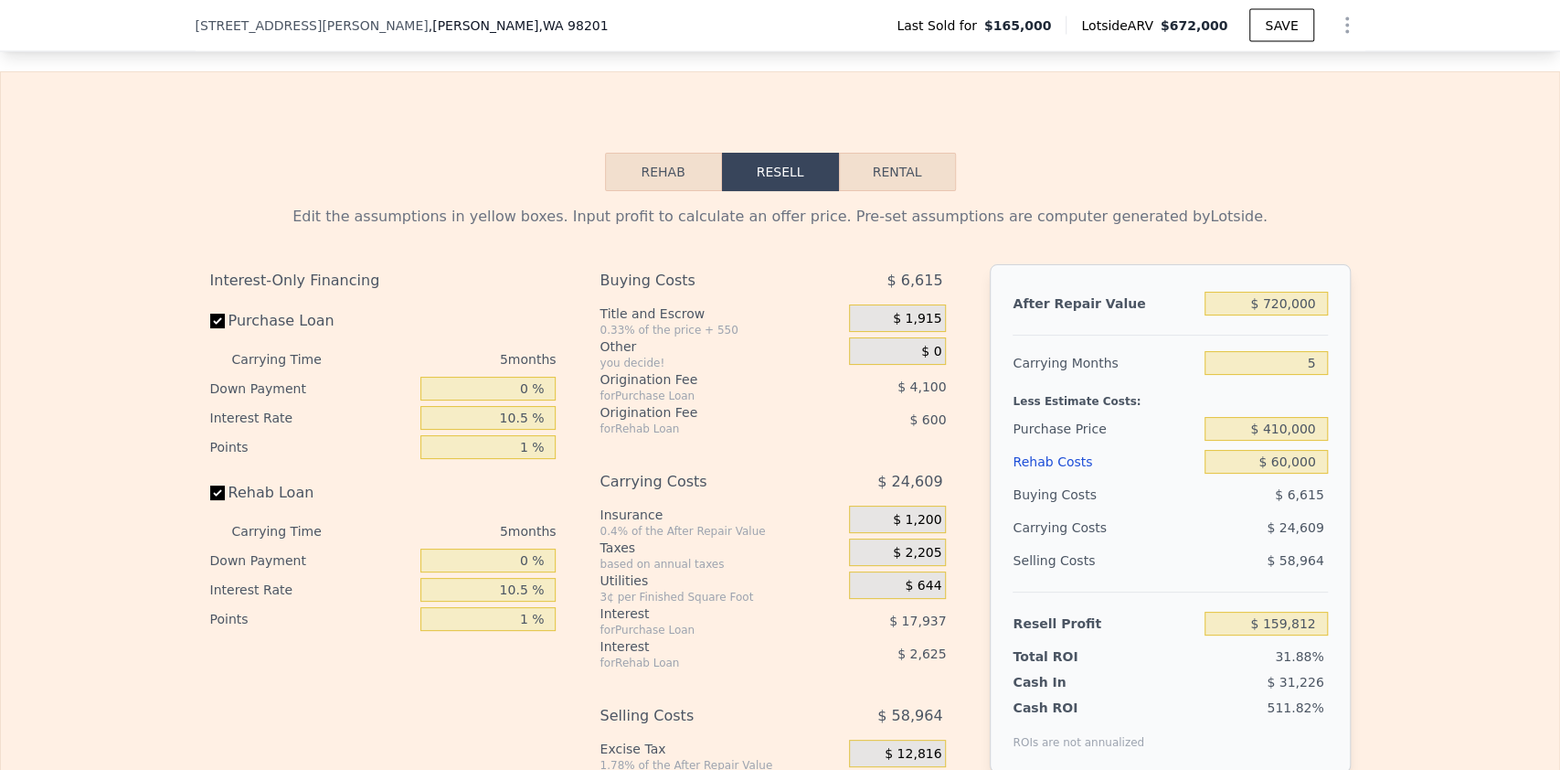
click at [1106, 128] on div "Rehab Resell Rental Edit the assumptions in yellow boxes. Input profit to calcu…" at bounding box center [780, 511] width 1560 height 881
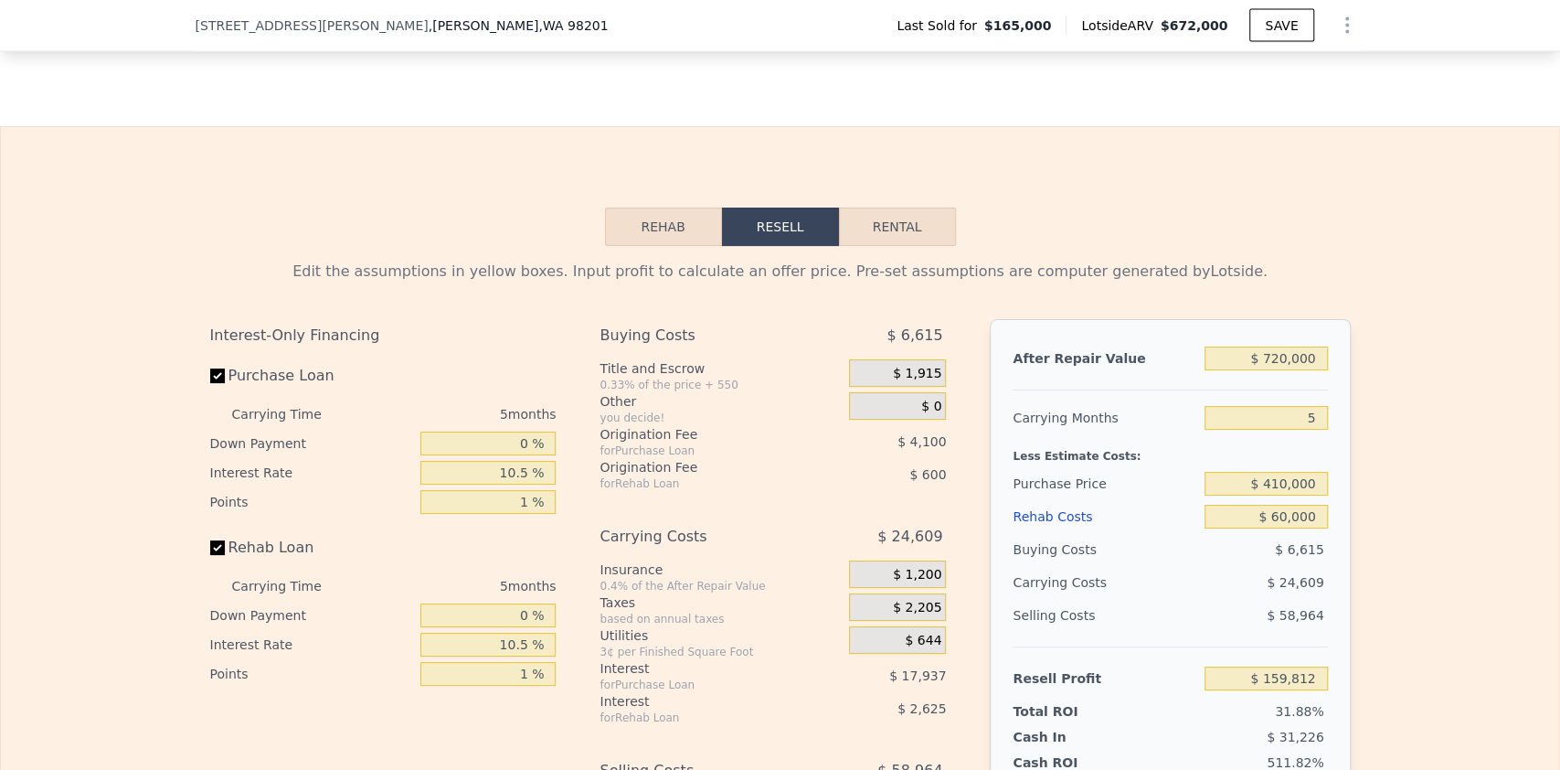
scroll to position [2370, 0]
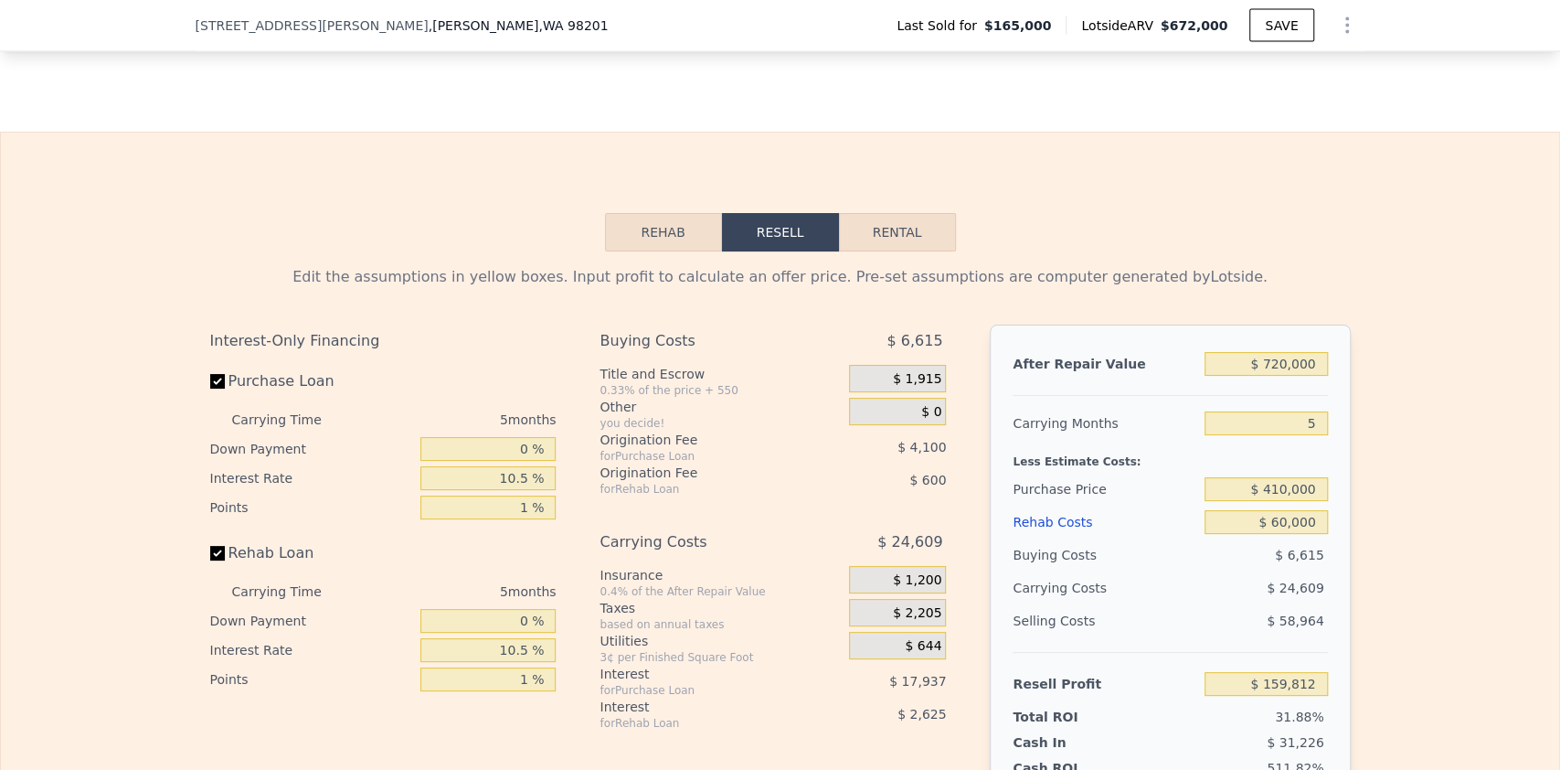
type input "$ 672,000"
type input "6"
type input "$ 0"
type input "$ 442,888"
